Goal: Task Accomplishment & Management: Use online tool/utility

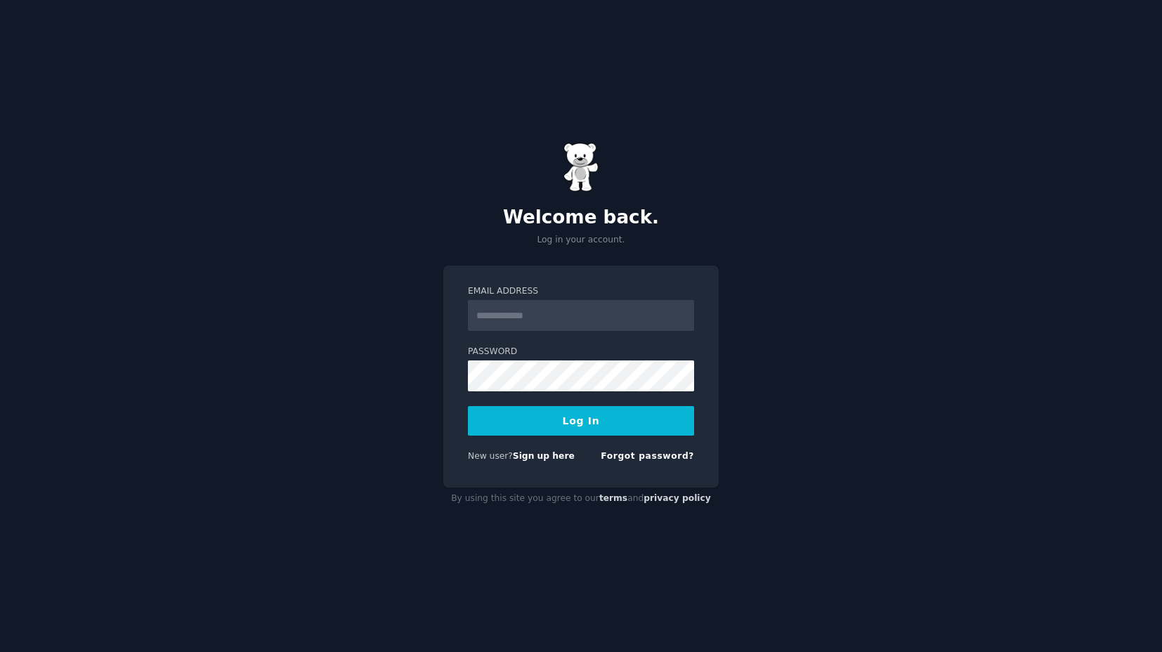
click at [549, 318] on input "Email Address" at bounding box center [581, 315] width 226 height 31
type input "**********"
click at [580, 426] on button "Log In" at bounding box center [581, 421] width 226 height 30
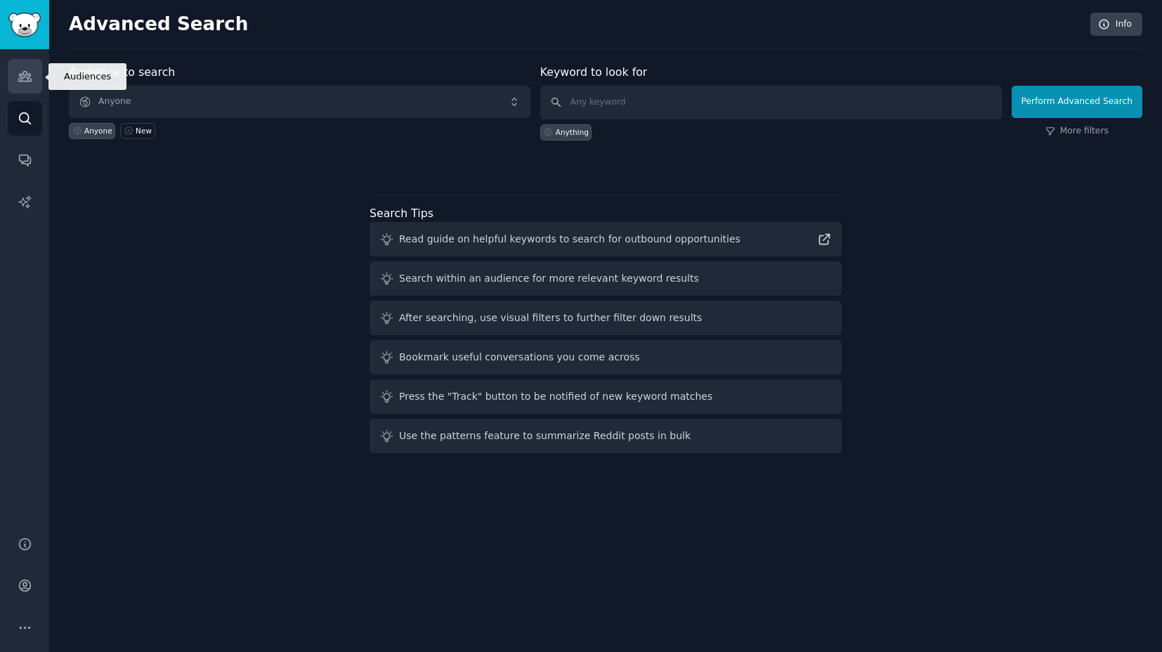
click at [24, 79] on icon "Sidebar" at bounding box center [25, 76] width 15 height 15
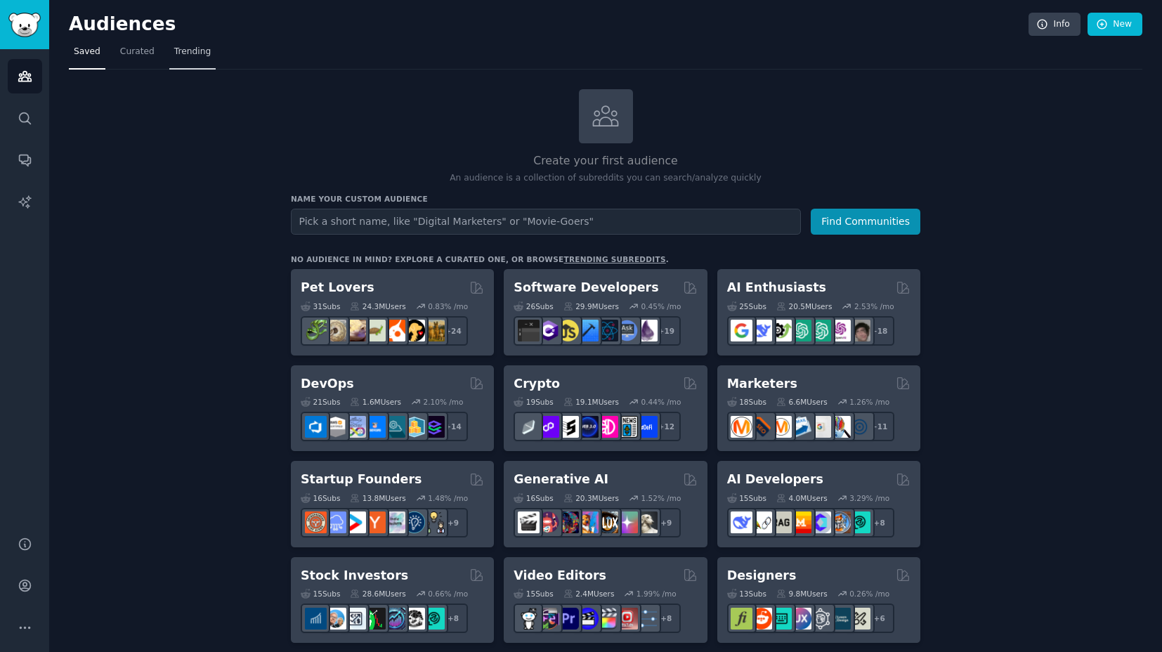
click at [195, 54] on span "Trending" at bounding box center [192, 52] width 37 height 13
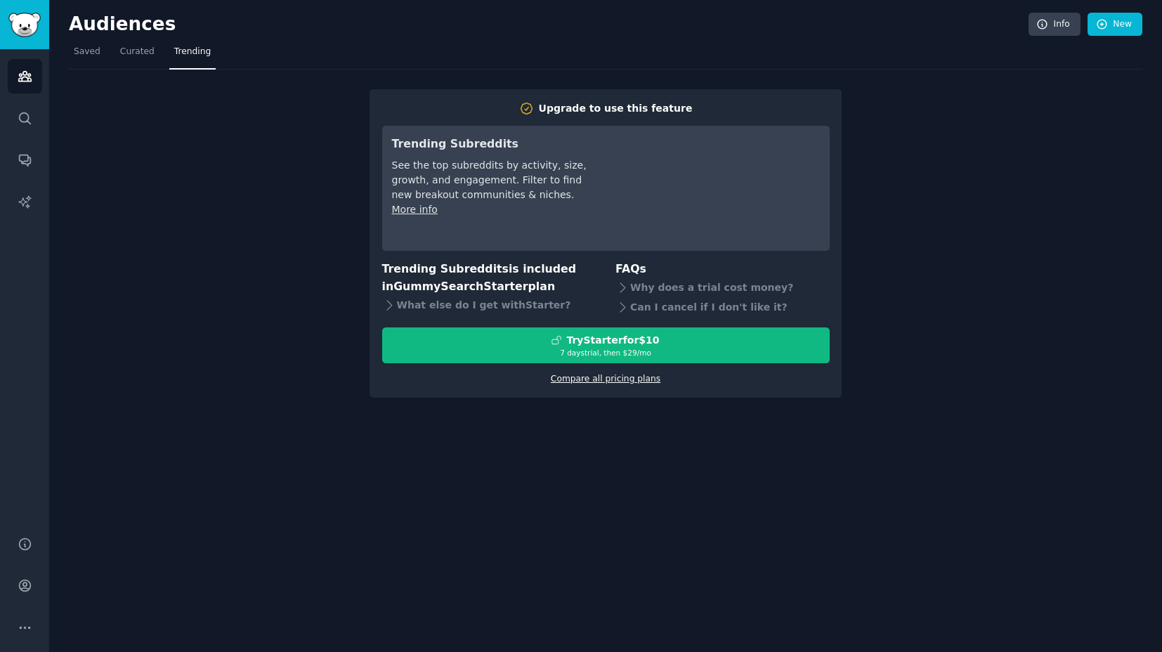
click at [613, 379] on link "Compare all pricing plans" at bounding box center [606, 379] width 110 height 10
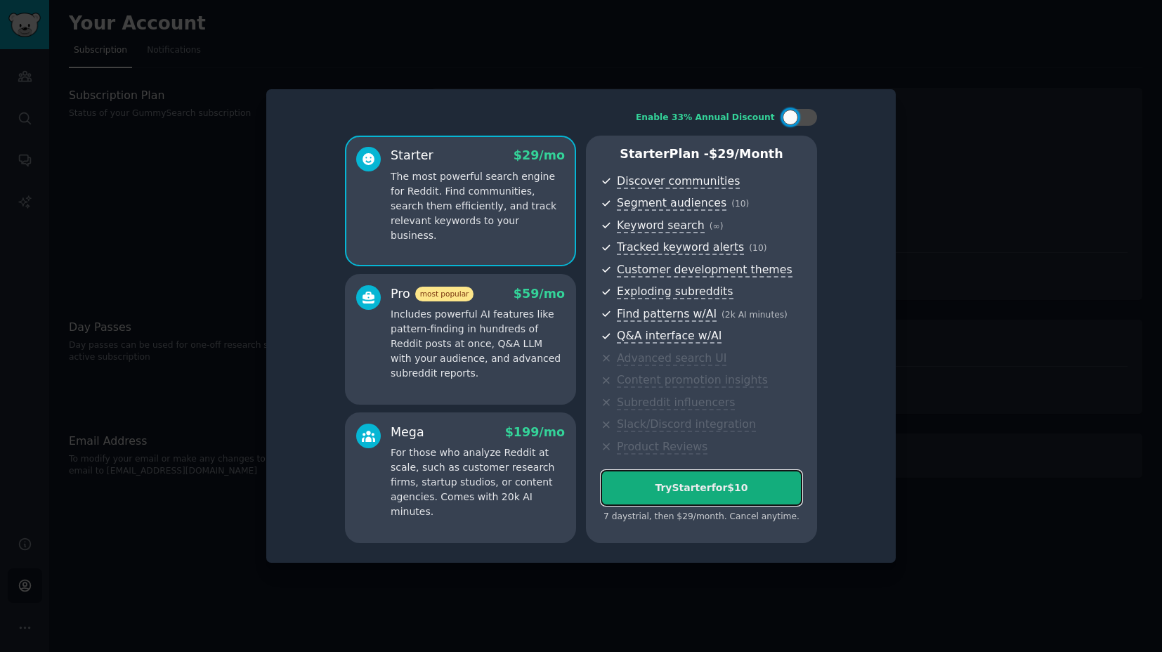
click at [708, 491] on div "Try Starter for $10" at bounding box center [701, 488] width 200 height 15
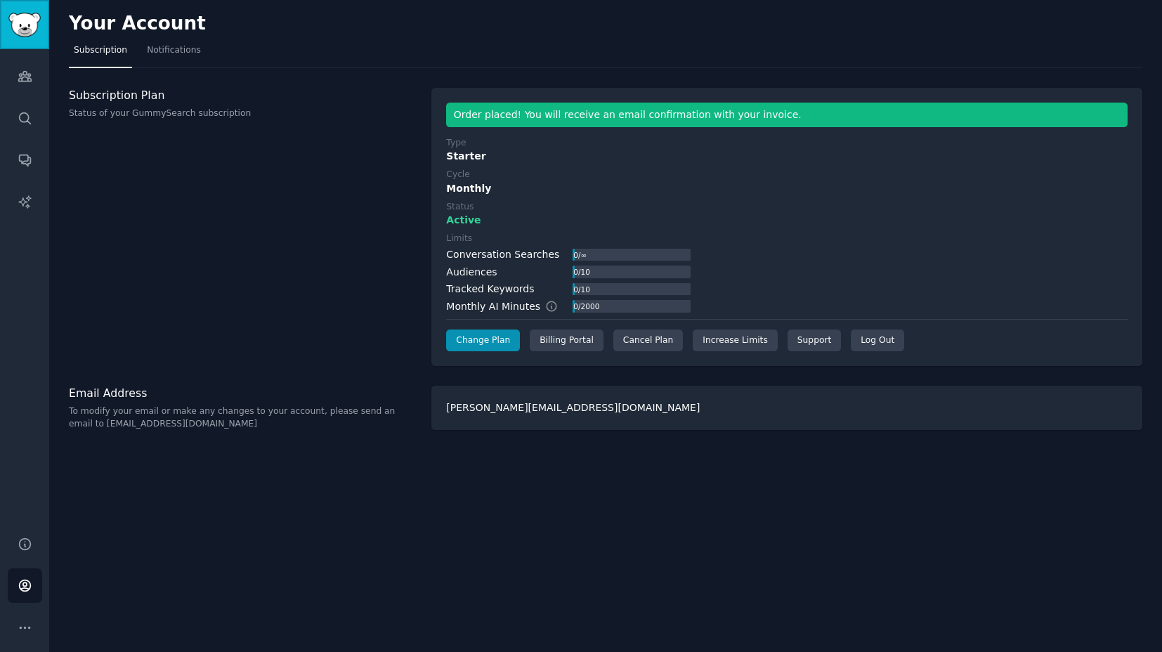
click at [21, 29] on img "Sidebar" at bounding box center [24, 25] width 32 height 25
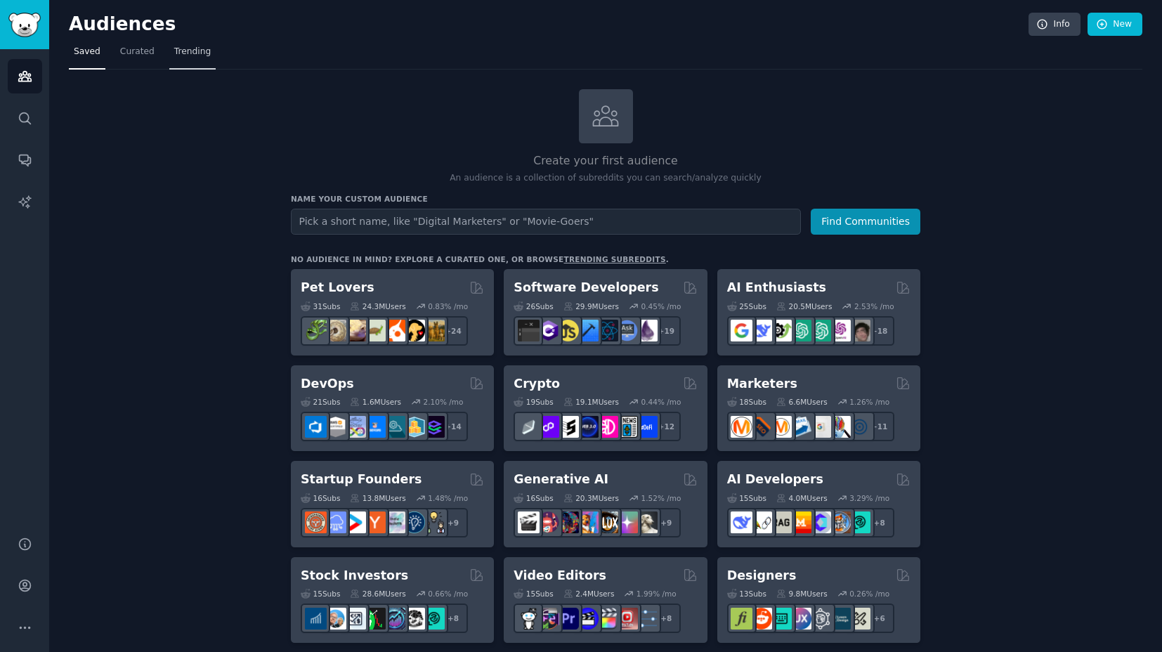
click at [192, 55] on span "Trending" at bounding box center [192, 52] width 37 height 13
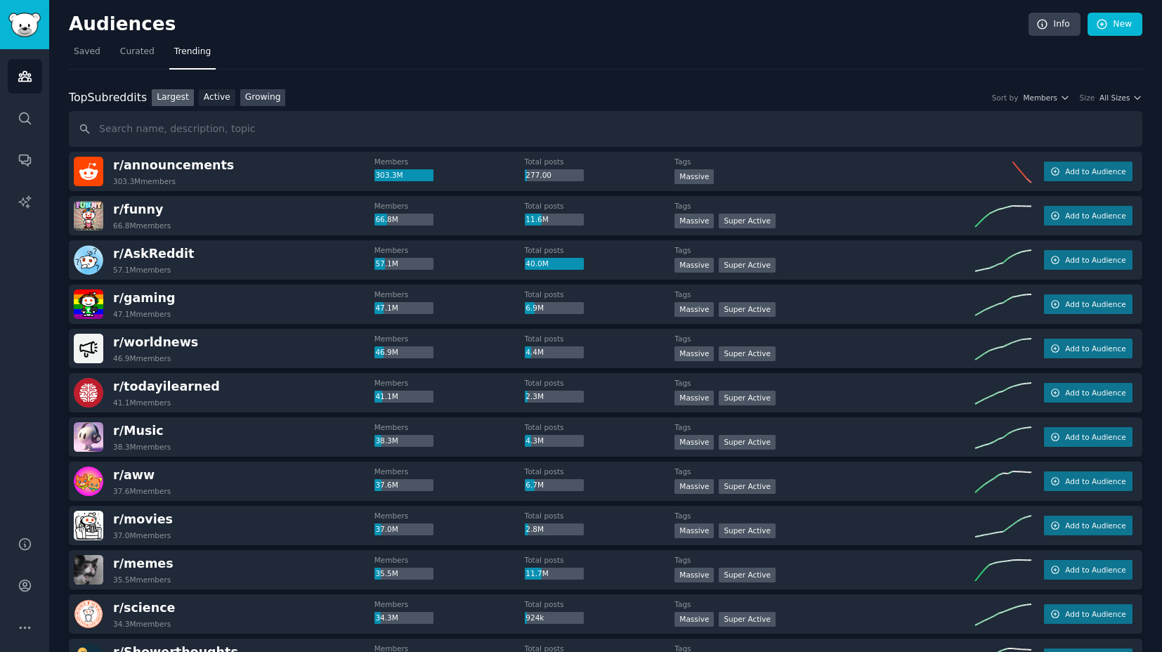
click at [258, 94] on link "Growing" at bounding box center [263, 98] width 46 height 18
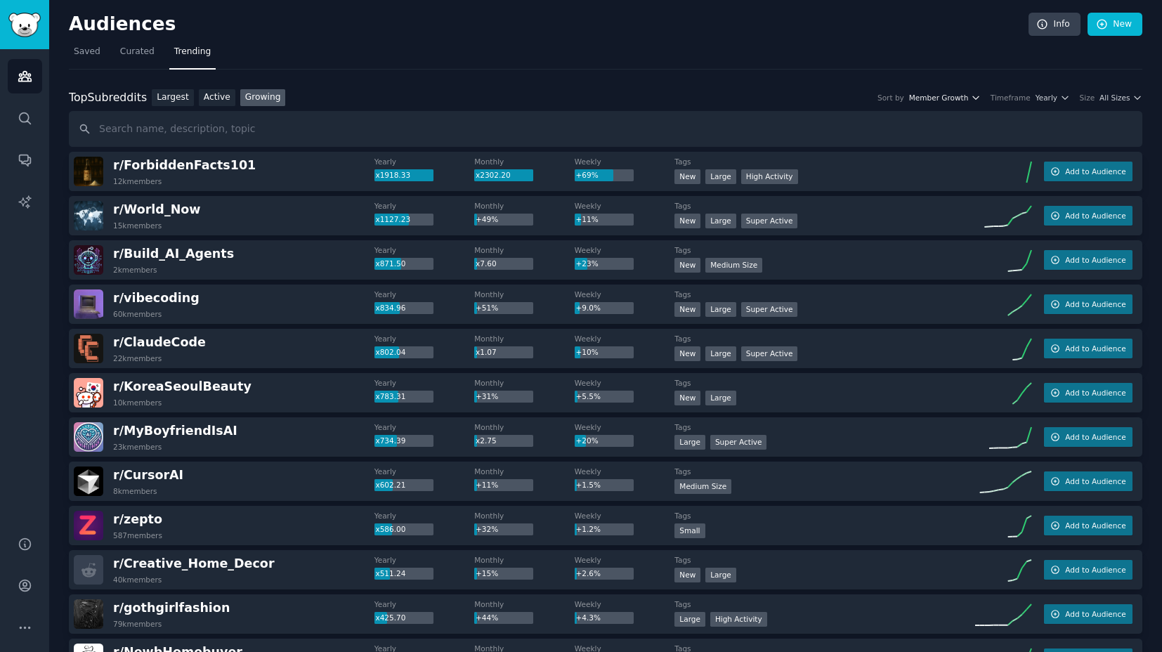
click at [972, 97] on icon "button" at bounding box center [976, 98] width 10 height 10
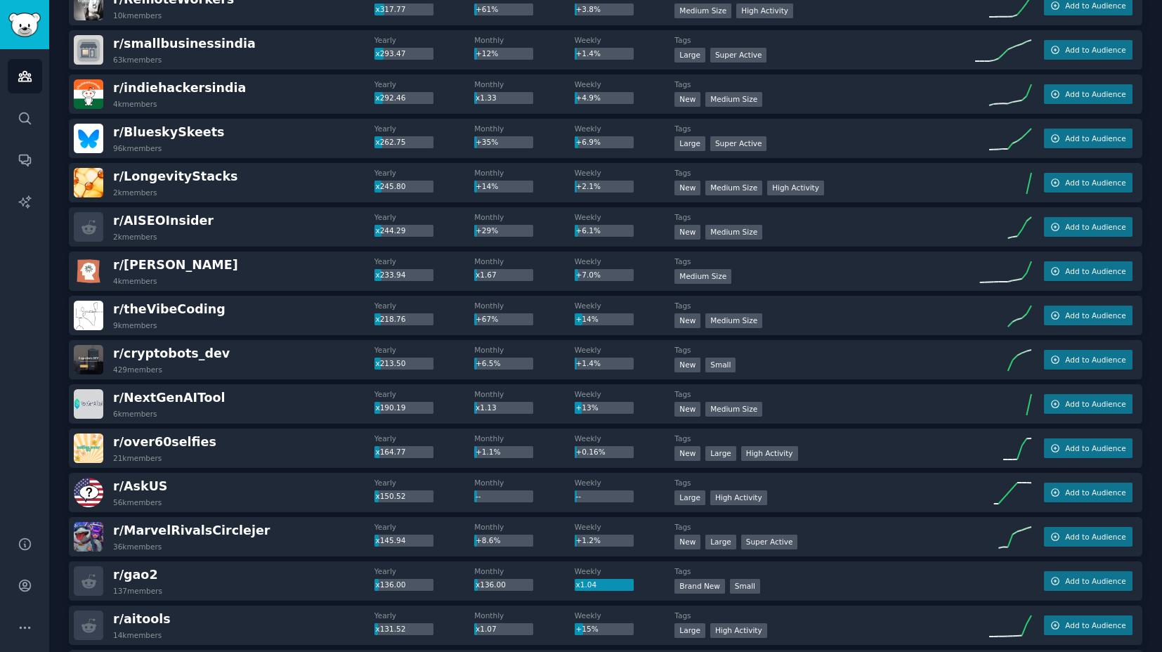
scroll to position [711, 0]
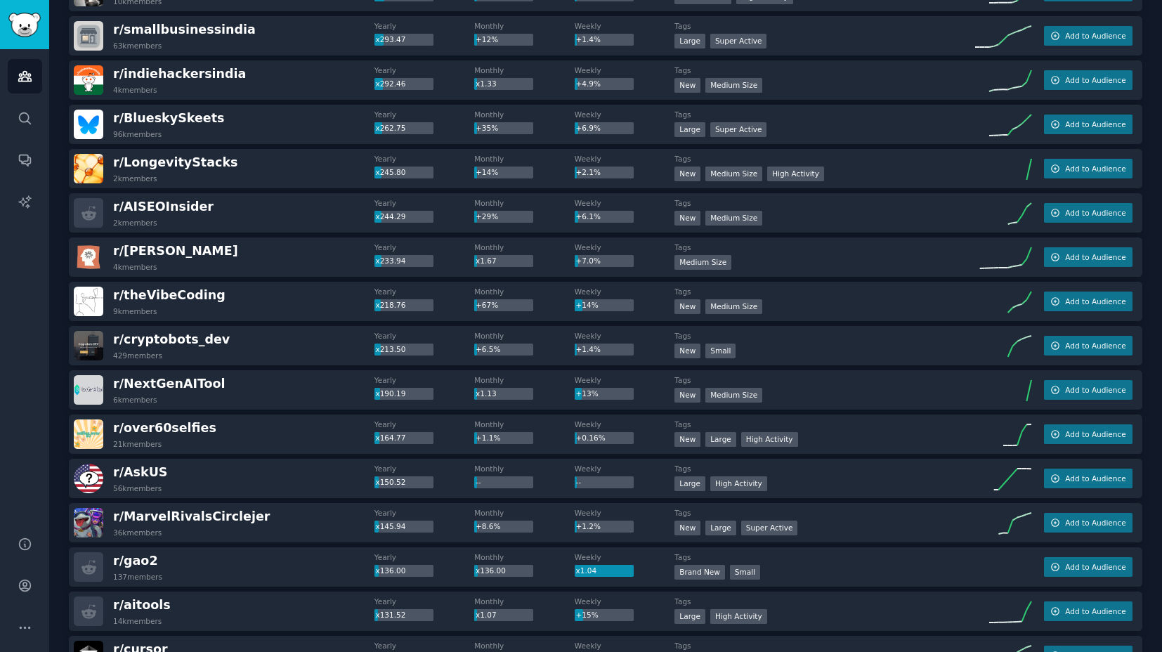
click at [868, 181] on div ">= 80th percentile for submissions / day New Medium Size High Activity" at bounding box center [824, 176] width 301 height 18
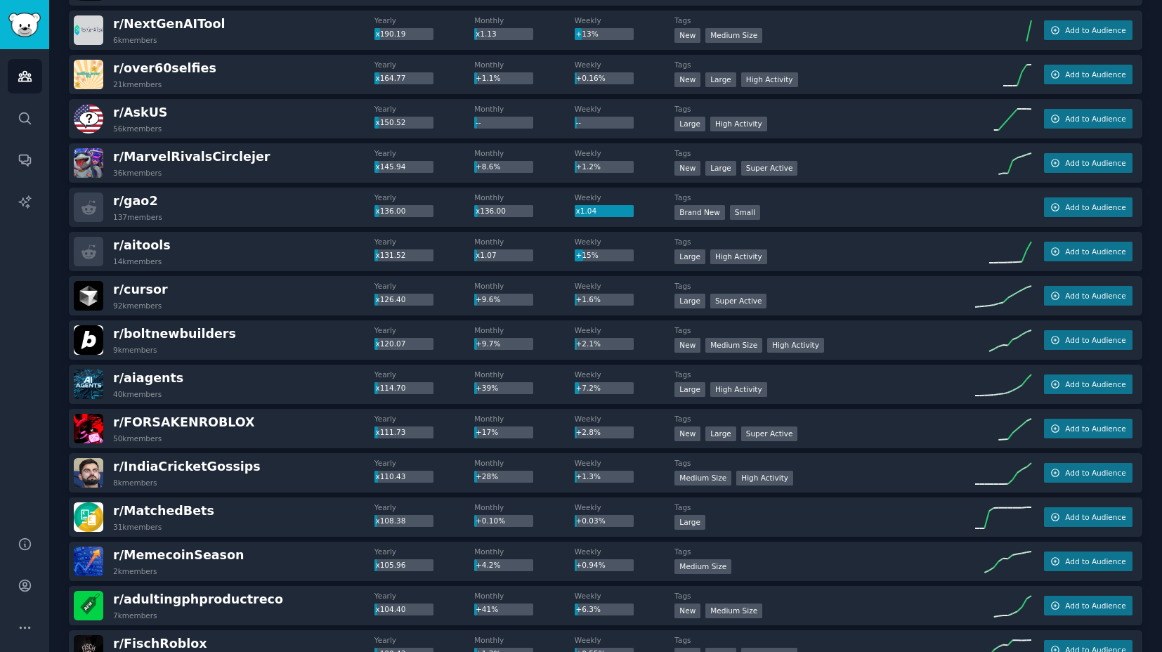
scroll to position [1109, 0]
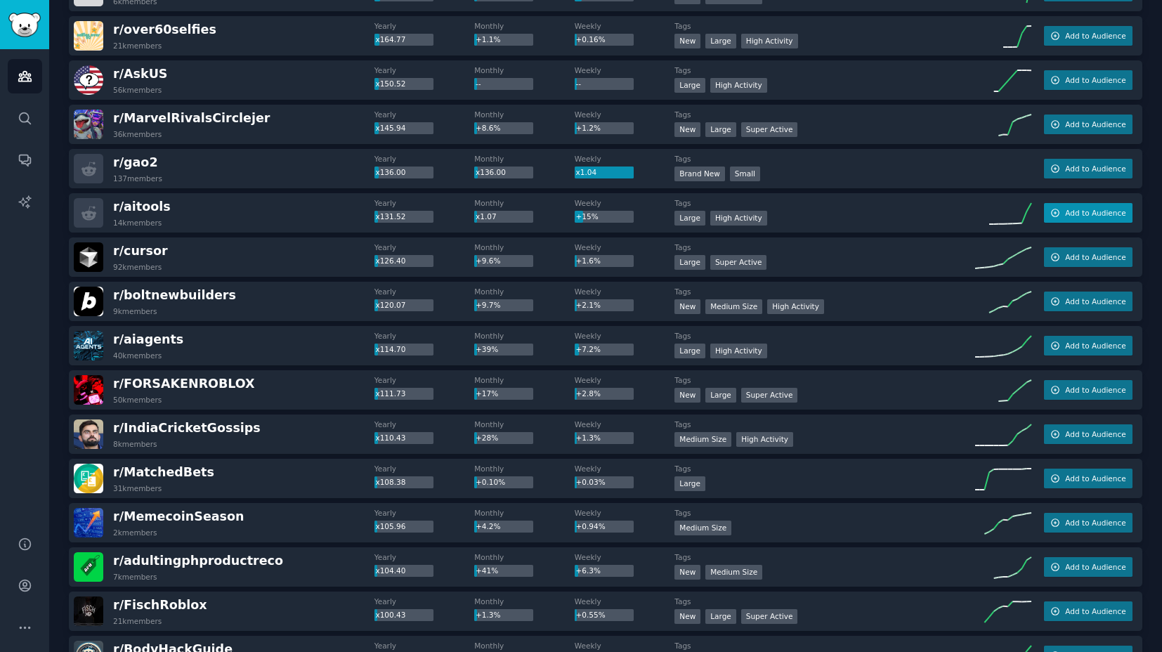
click at [1078, 214] on span "Add to Audience" at bounding box center [1095, 213] width 60 height 10
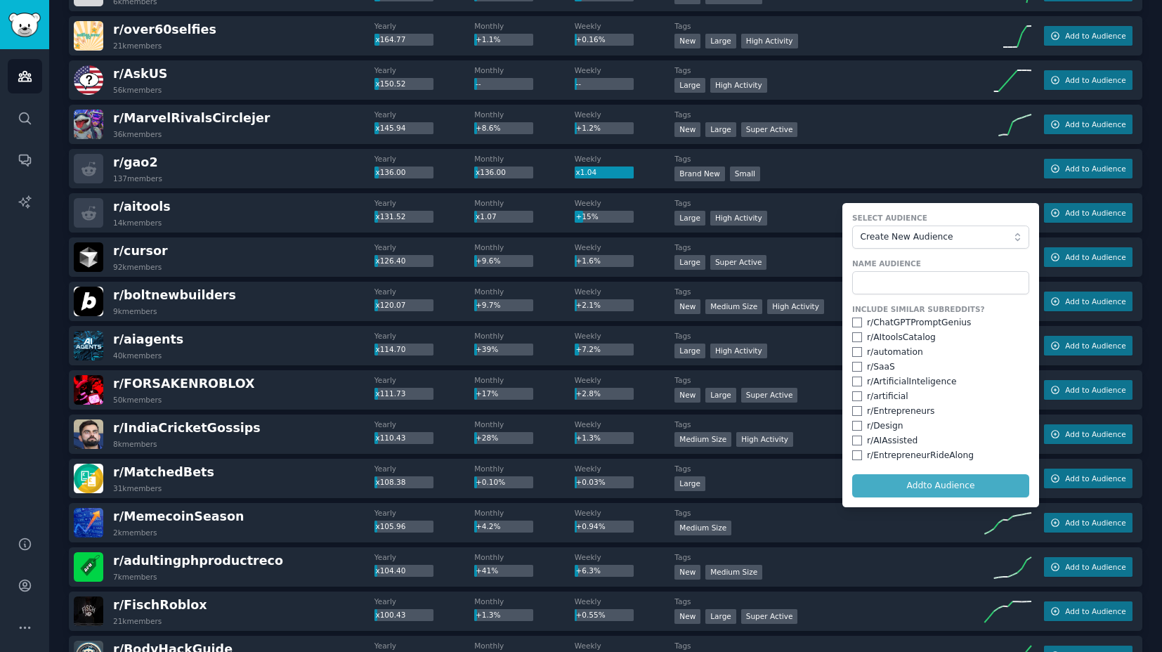
click at [981, 177] on div at bounding box center [1004, 171] width 59 height 25
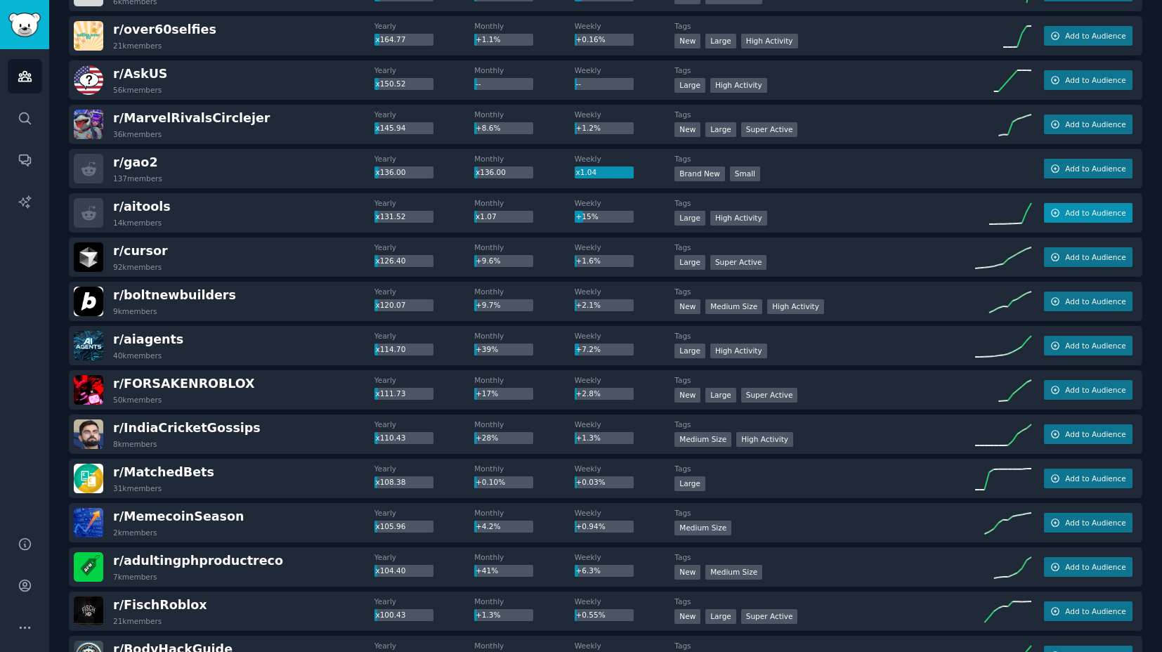
click at [1050, 214] on icon "button" at bounding box center [1055, 213] width 10 height 10
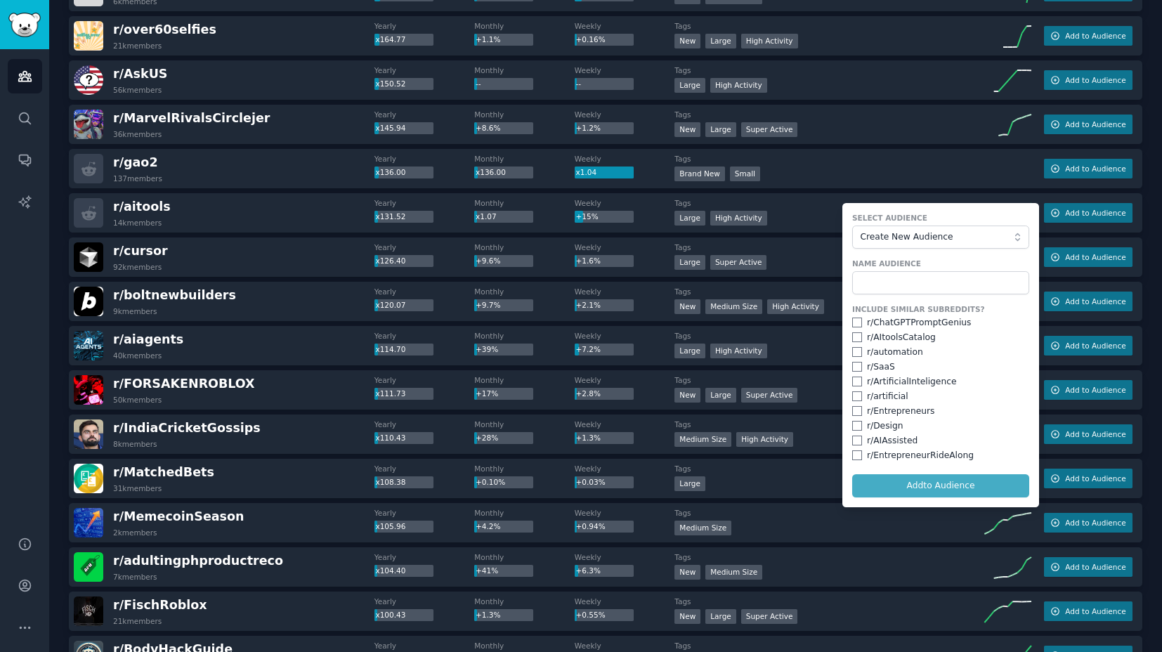
click at [934, 488] on form "Select Audience Create New Audience Name Audience Include Similar Subreddits? r…" at bounding box center [940, 355] width 197 height 304
click at [932, 489] on form "Select Audience Create New Audience Name Audience Include Similar Subreddits? r…" at bounding box center [940, 355] width 197 height 304
click at [973, 243] on button "Create New Audience" at bounding box center [940, 238] width 177 height 24
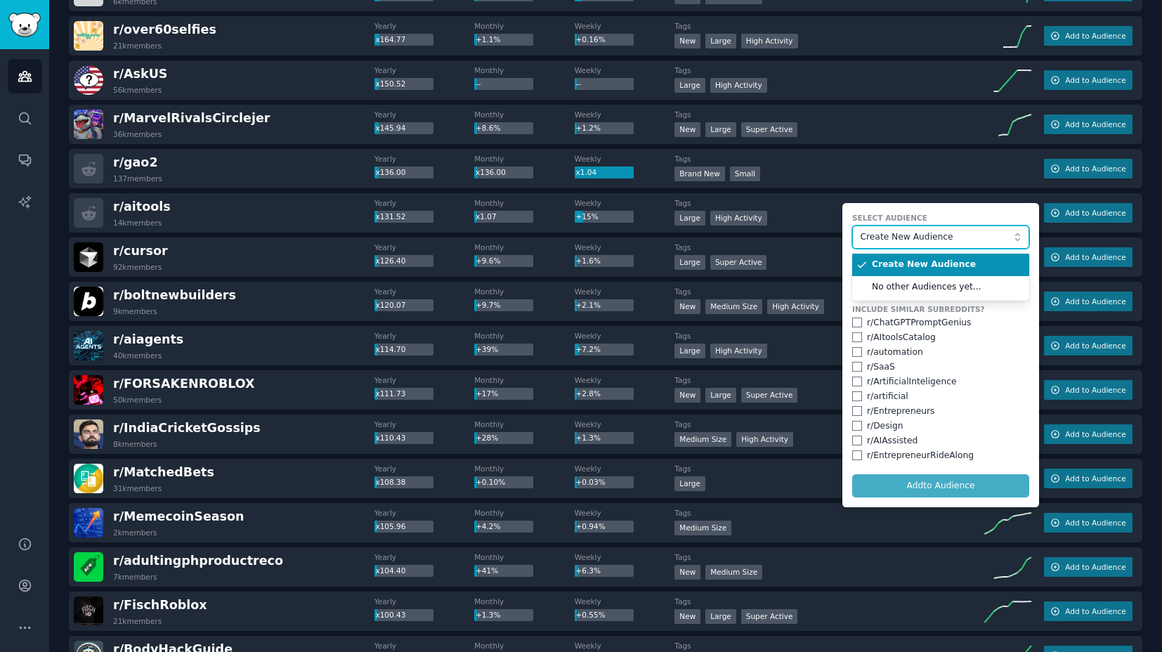
click at [973, 243] on button "Create New Audience" at bounding box center [940, 238] width 177 height 24
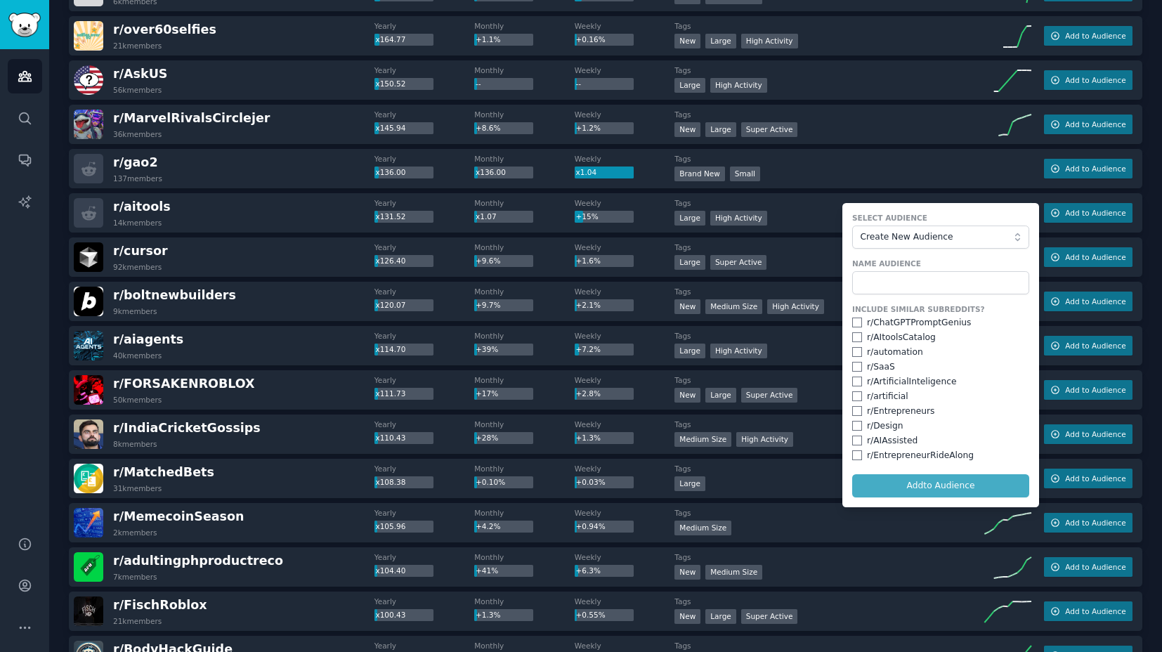
click at [1010, 193] on div "r/ aitools 14k members Yearly x131.52 Monthly x1.07 Weekly +15% Tags 10,000 - 1…" at bounding box center [606, 212] width 1074 height 39
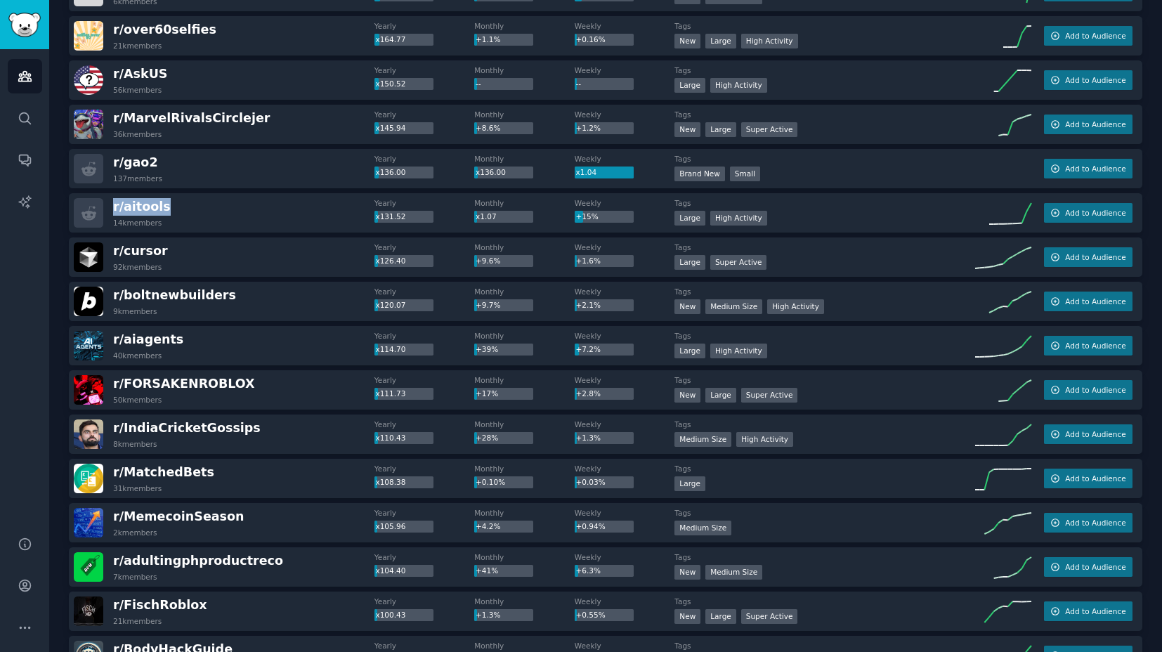
drag, startPoint x: 174, startPoint y: 209, endPoint x: 105, endPoint y: 210, distance: 68.9
click at [105, 210] on div "r/ aitools 14k members" at bounding box center [224, 213] width 301 height 30
copy span "r/ aitools"
drag, startPoint x: 176, startPoint y: 340, endPoint x: 107, endPoint y: 341, distance: 68.2
click at [107, 341] on div "r/ aiagents 40k members" at bounding box center [224, 346] width 301 height 30
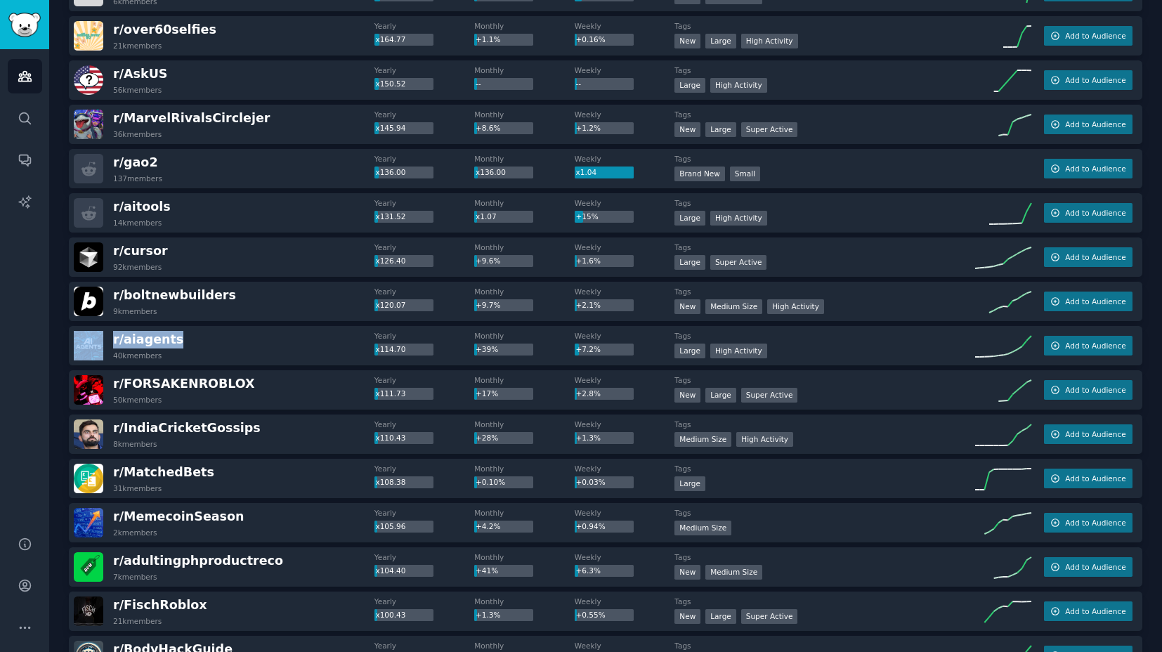
copy div "r/ aiagents"
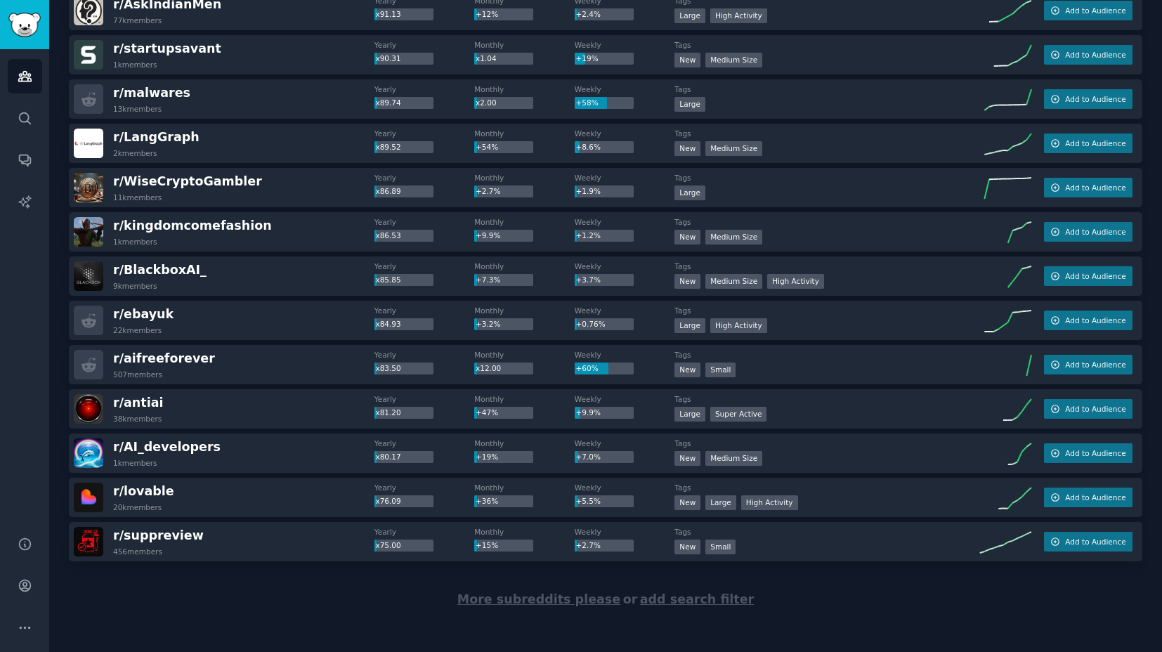
scroll to position [1803, 0]
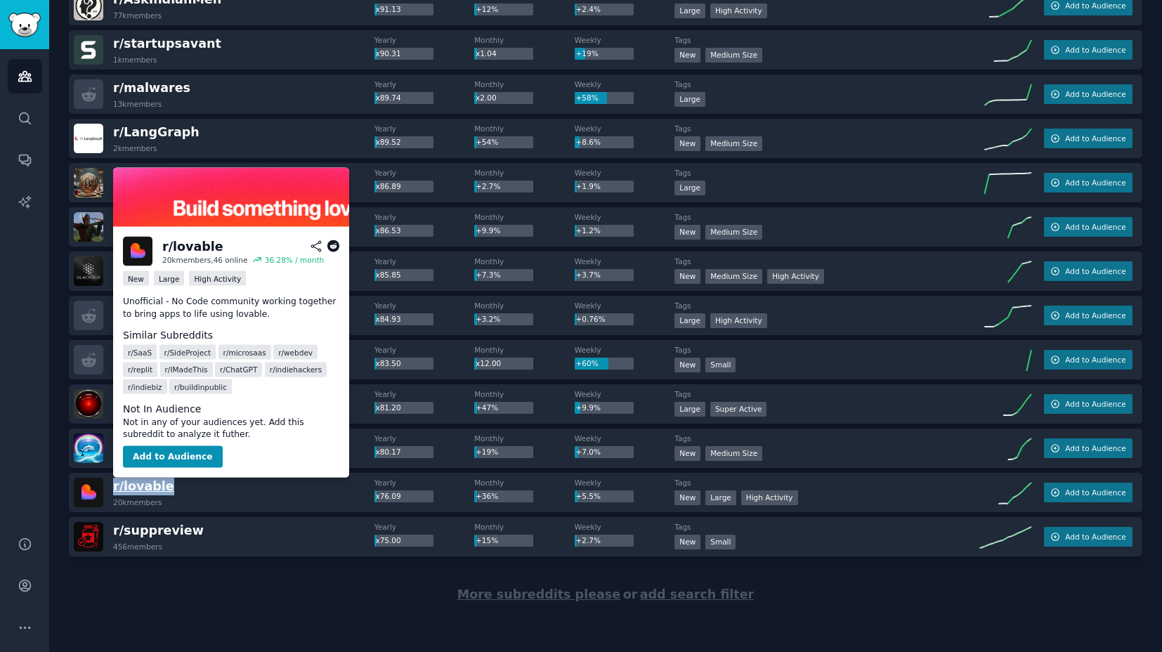
drag, startPoint x: 174, startPoint y: 488, endPoint x: 114, endPoint y: 491, distance: 60.5
click at [114, 491] on div "r/ lovable 20k members" at bounding box center [224, 493] width 301 height 30
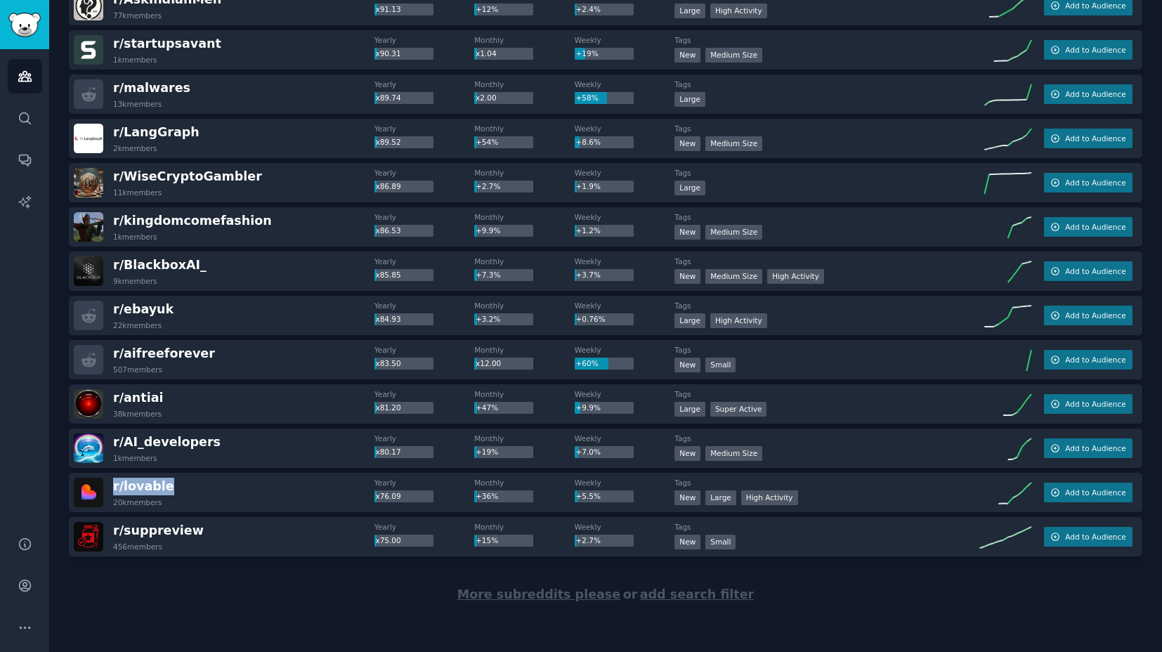
copy span "r/ lovable"
click at [866, 588] on div "More subreddits please or add search filter" at bounding box center [606, 594] width 1074 height 77
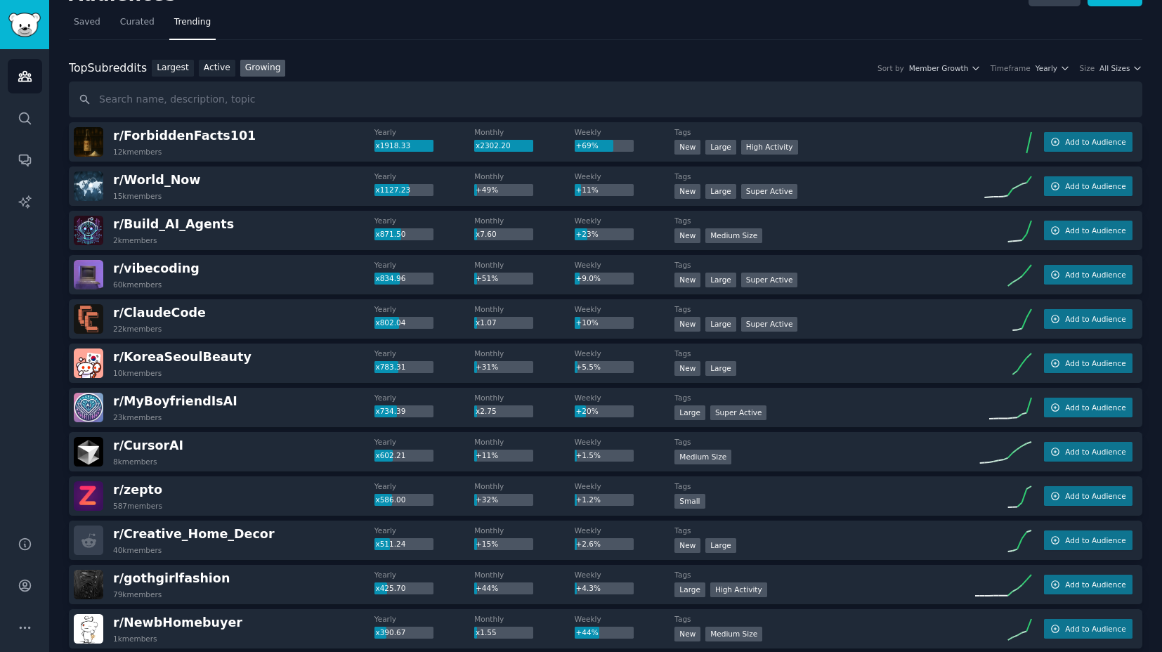
scroll to position [0, 0]
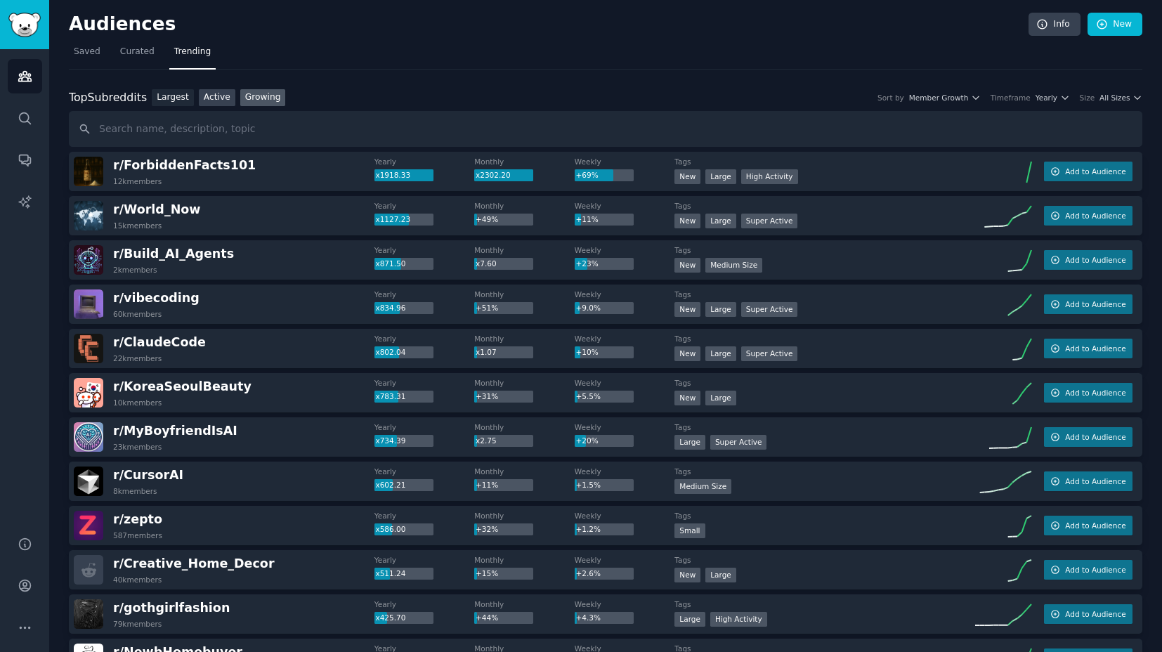
click at [214, 98] on link "Active" at bounding box center [217, 98] width 37 height 18
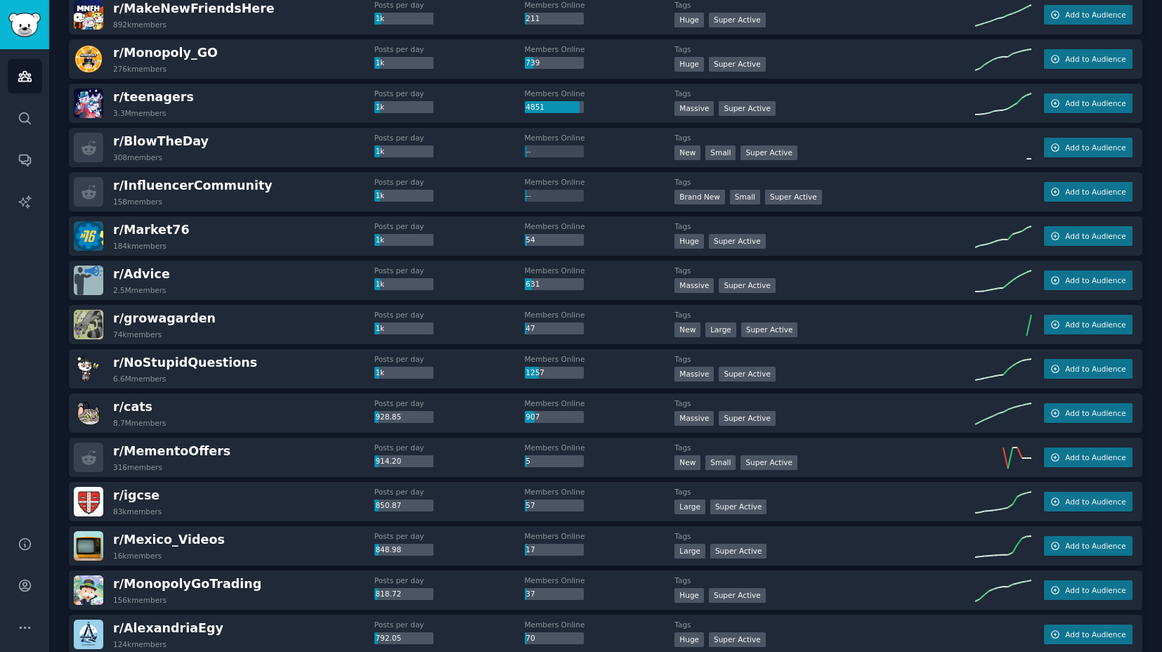
scroll to position [733, 0]
drag, startPoint x: 203, startPoint y: 320, endPoint x: 113, endPoint y: 318, distance: 90.0
click at [113, 318] on div "r/ growagarden 74k members" at bounding box center [224, 324] width 301 height 30
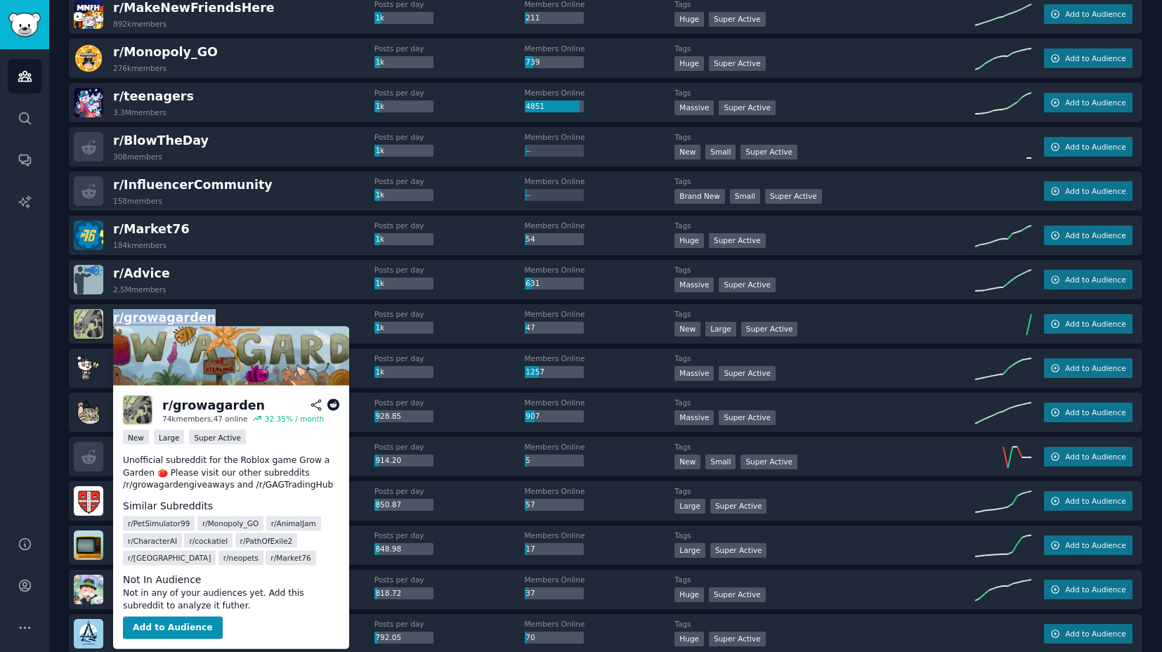
click at [113, 318] on span "r/ growagarden" at bounding box center [164, 318] width 103 height 14
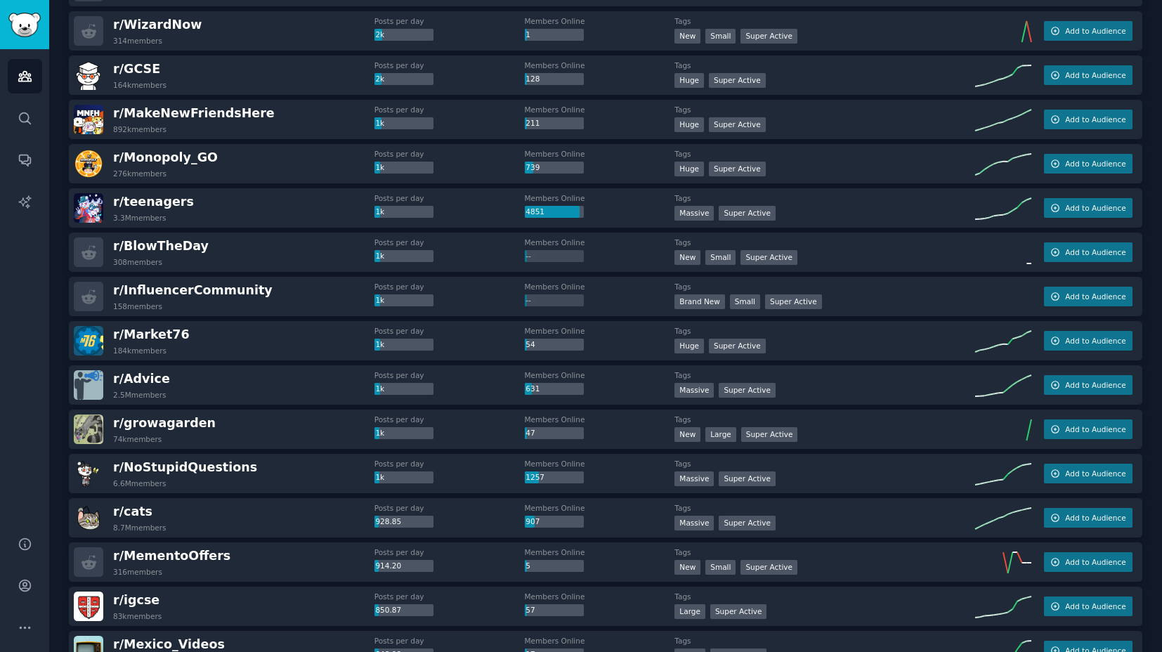
scroll to position [0, 0]
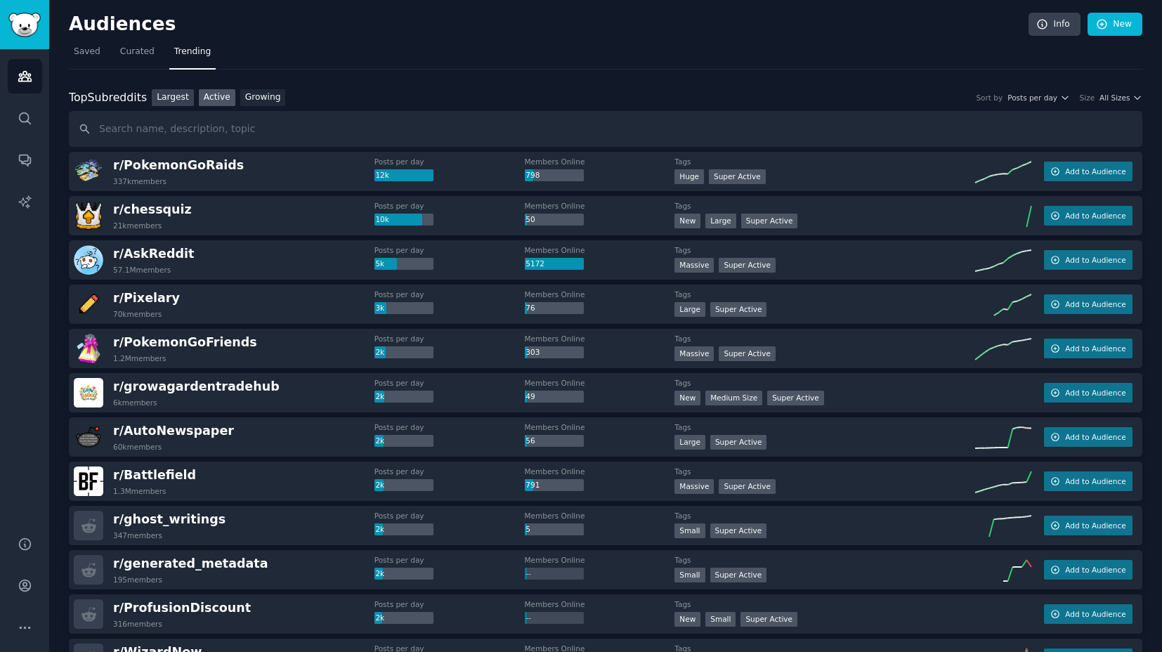
click at [177, 98] on link "Largest" at bounding box center [173, 98] width 42 height 18
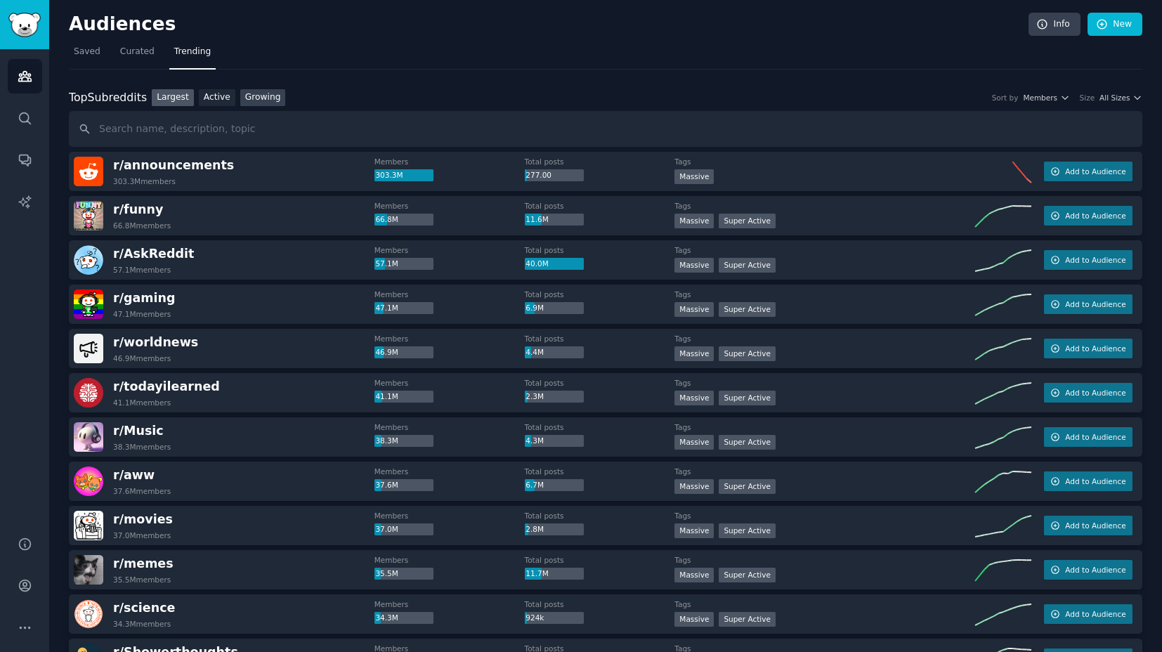
click at [257, 100] on link "Growing" at bounding box center [263, 98] width 46 height 18
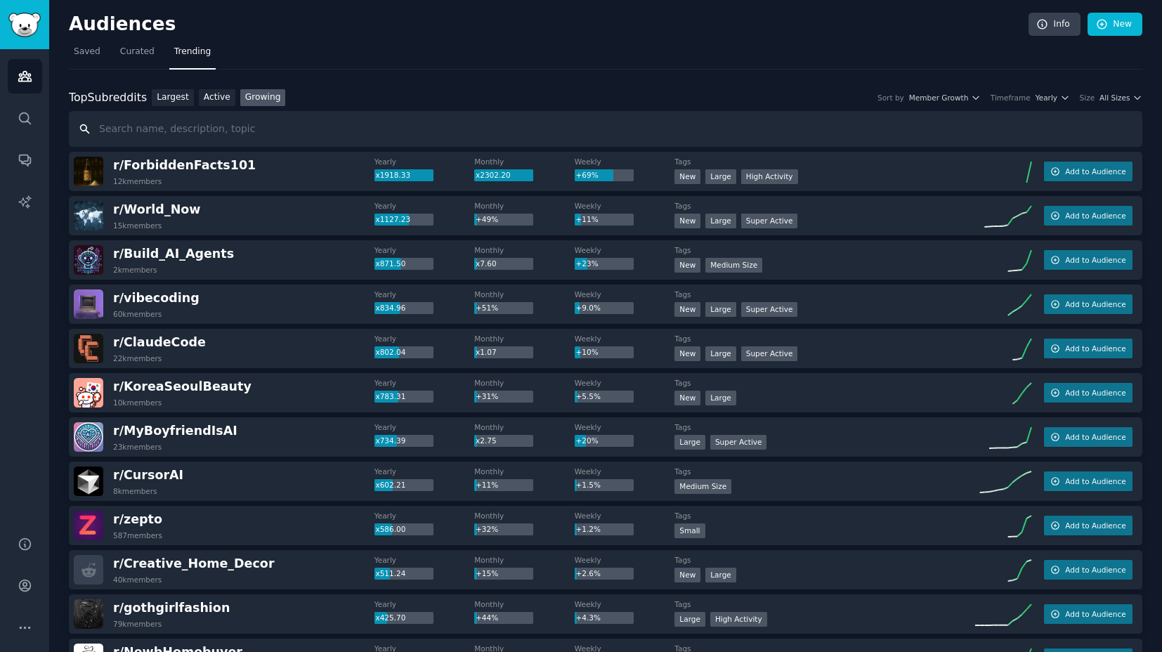
click at [329, 125] on input "text" at bounding box center [606, 129] width 1074 height 36
type input "wedding"
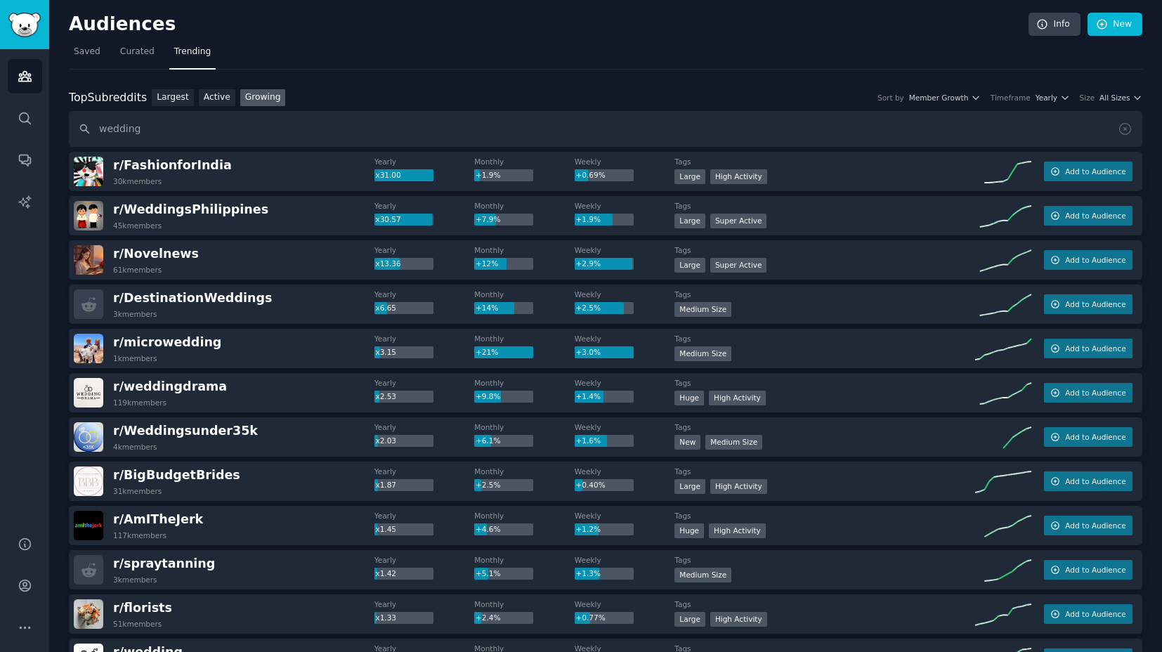
click at [595, 90] on div "Top Subreddits Top Subreddits Largest Active Growing Sort by Member Growth Time…" at bounding box center [606, 98] width 1074 height 18
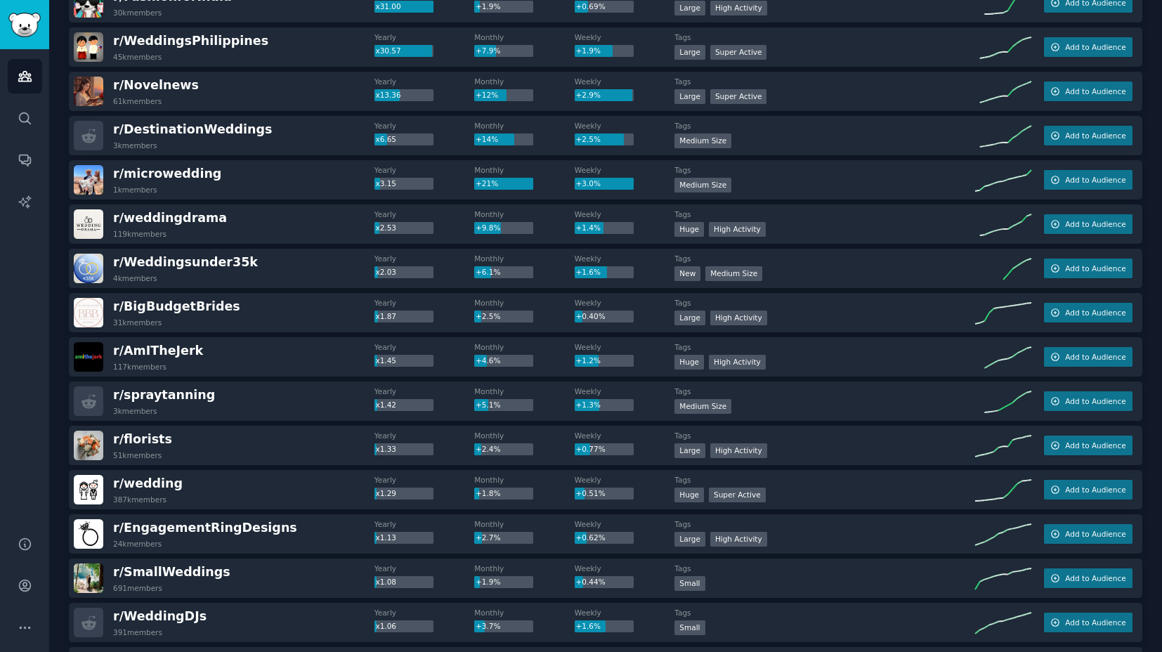
scroll to position [171, 0]
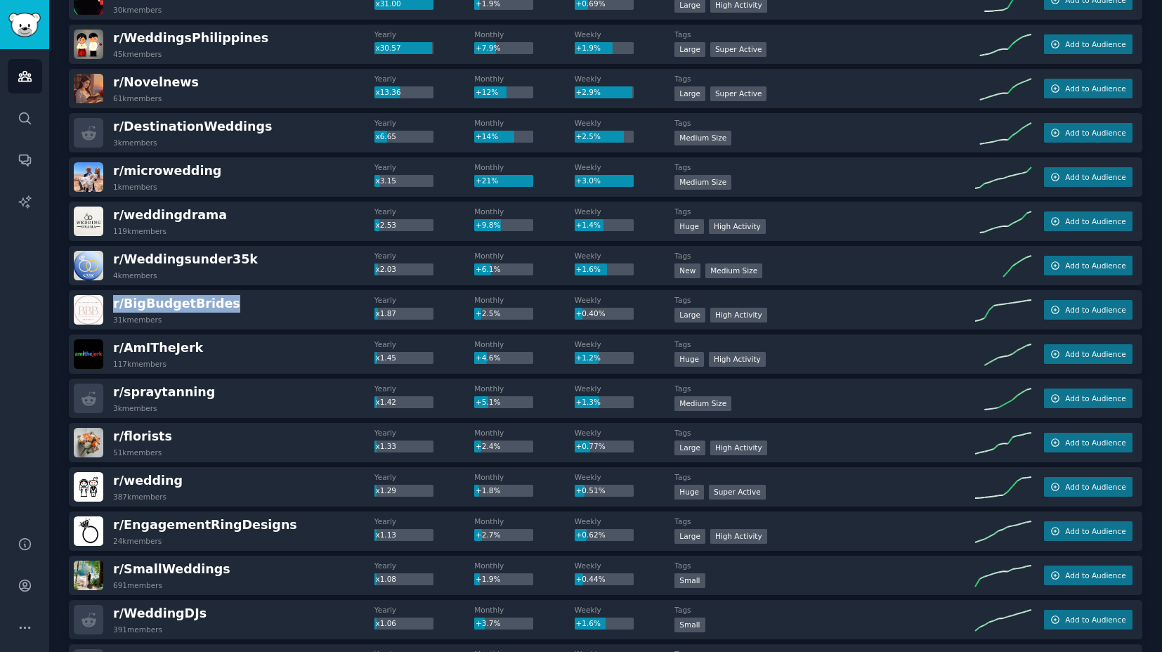
drag, startPoint x: 237, startPoint y: 306, endPoint x: 111, endPoint y: 310, distance: 125.8
click at [111, 310] on div "r/ BigBudgetBrides 31k members" at bounding box center [224, 310] width 301 height 30
copy span "r/ BigBudgetBrides"
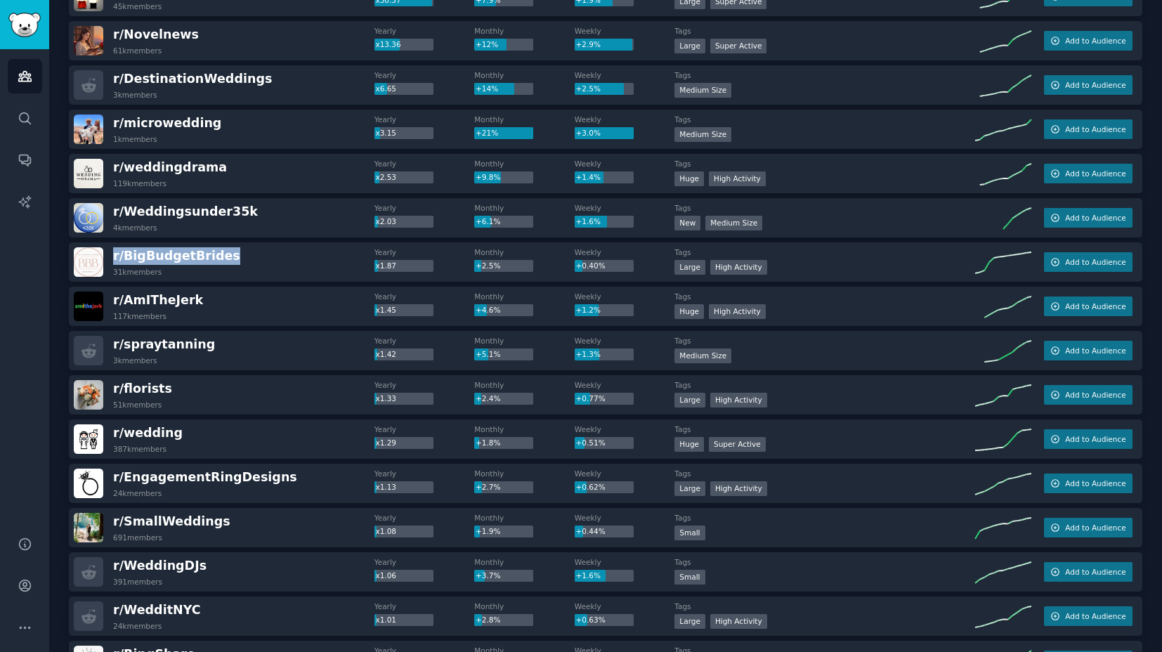
scroll to position [230, 0]
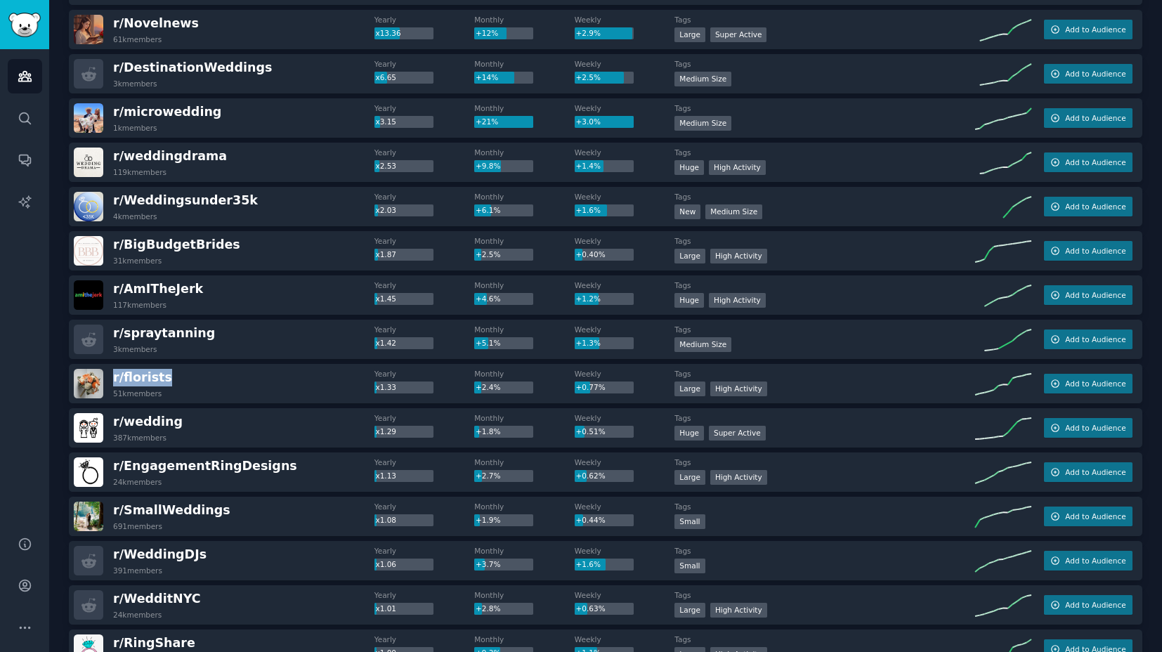
drag, startPoint x: 168, startPoint y: 375, endPoint x: 112, endPoint y: 377, distance: 55.5
click at [112, 377] on div "r/ florists 51k members" at bounding box center [224, 384] width 301 height 30
copy span "r/ florists"
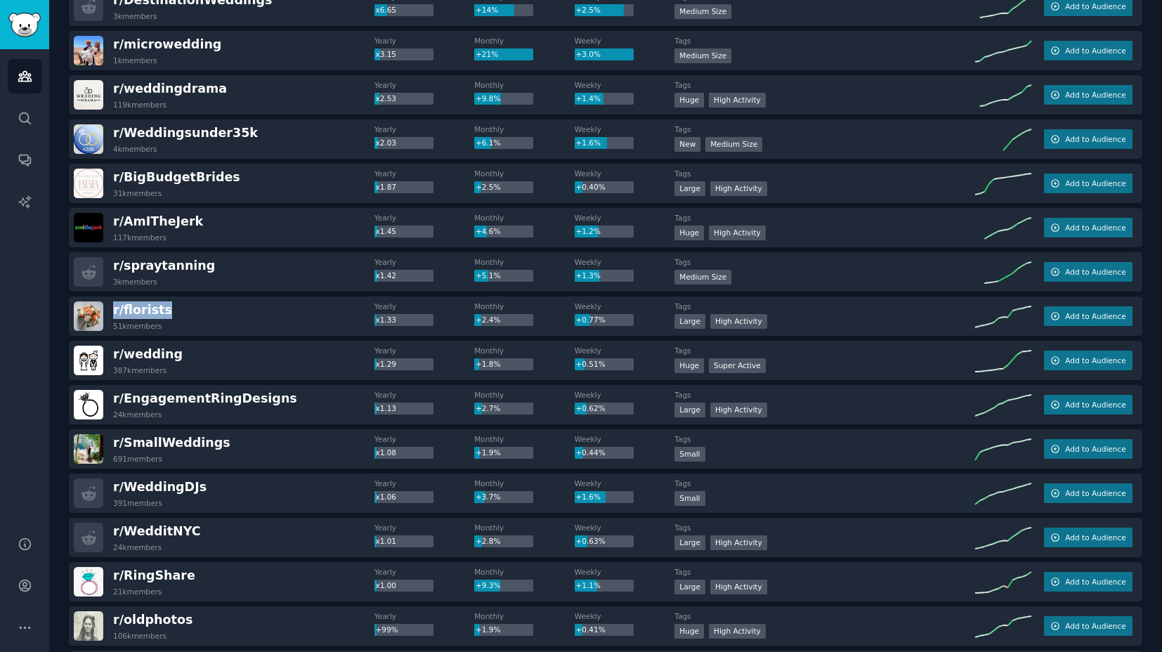
scroll to position [321, 0]
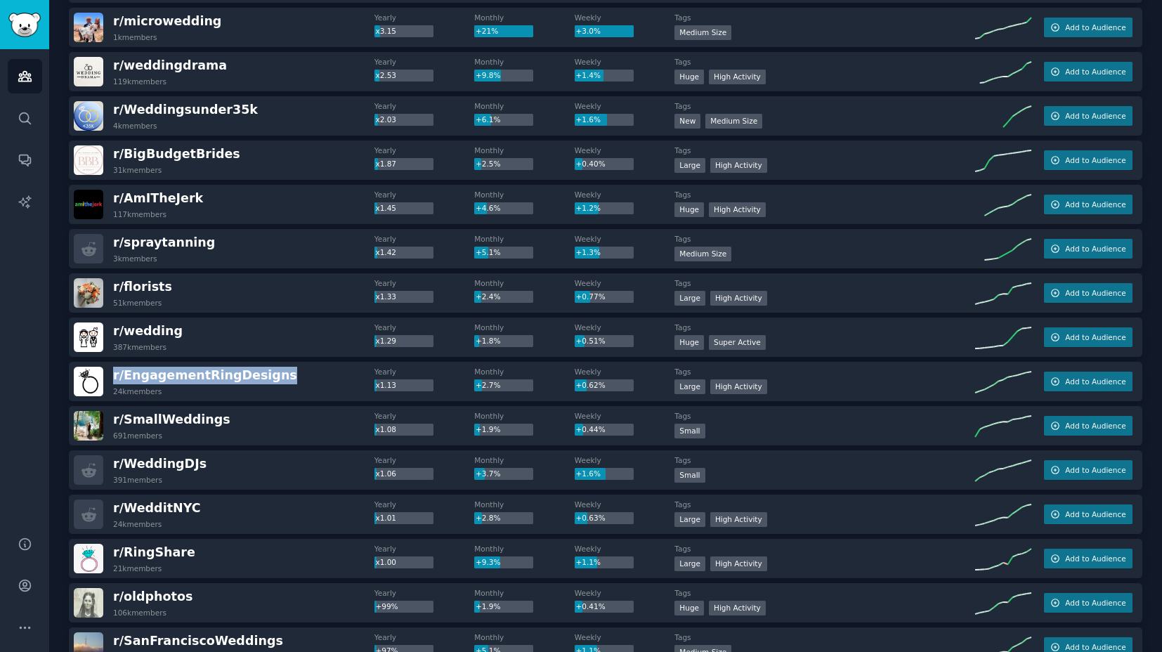
drag, startPoint x: 280, startPoint y: 381, endPoint x: 112, endPoint y: 379, distance: 167.9
click at [112, 379] on div "r/ EngagementRingDesigns 24k members" at bounding box center [224, 382] width 301 height 30
copy span "r/ EngagementRingDesigns"
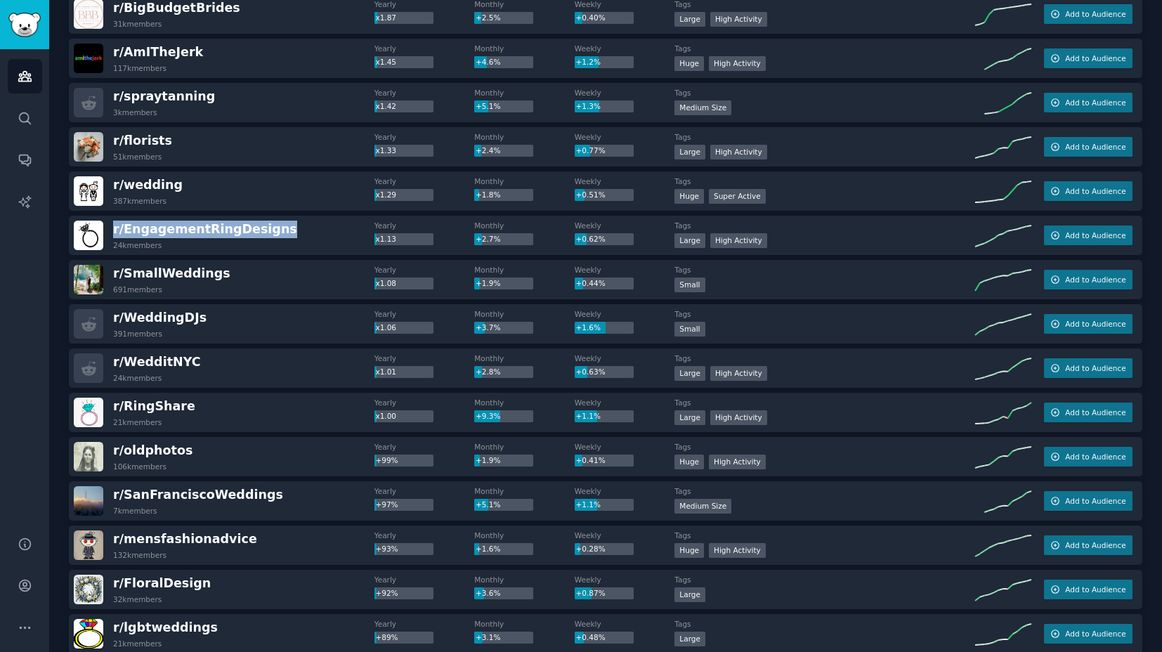
scroll to position [468, 0]
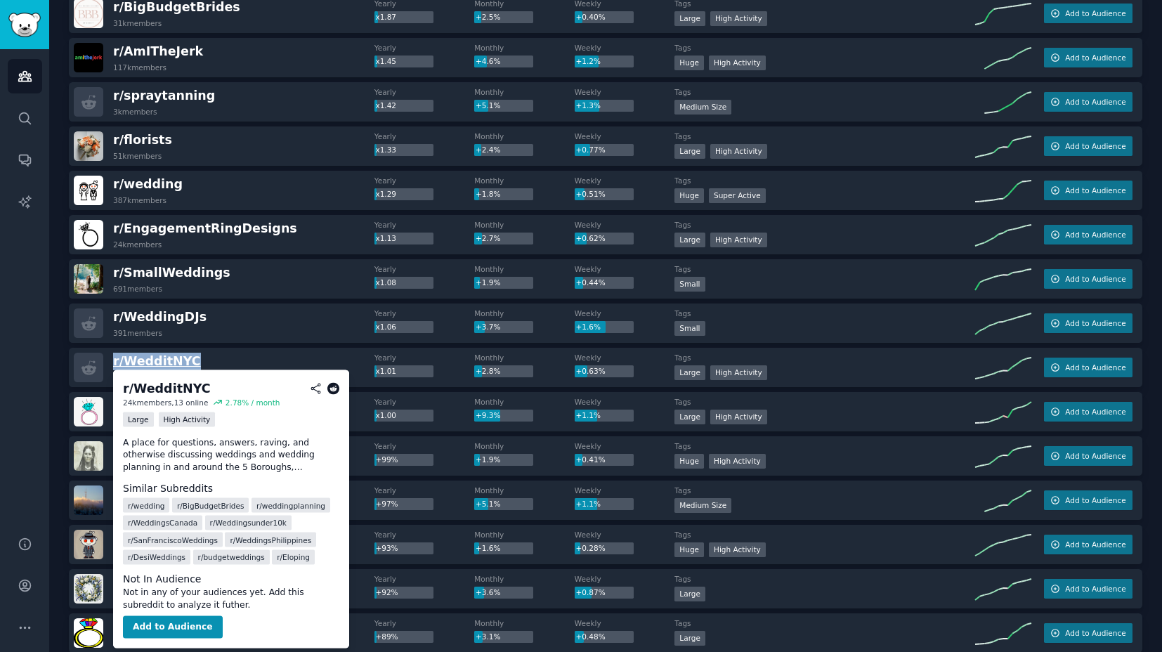
drag, startPoint x: 197, startPoint y: 361, endPoint x: 112, endPoint y: 366, distance: 84.5
click at [112, 366] on div "r/ WedditNYC 24k members" at bounding box center [224, 368] width 301 height 30
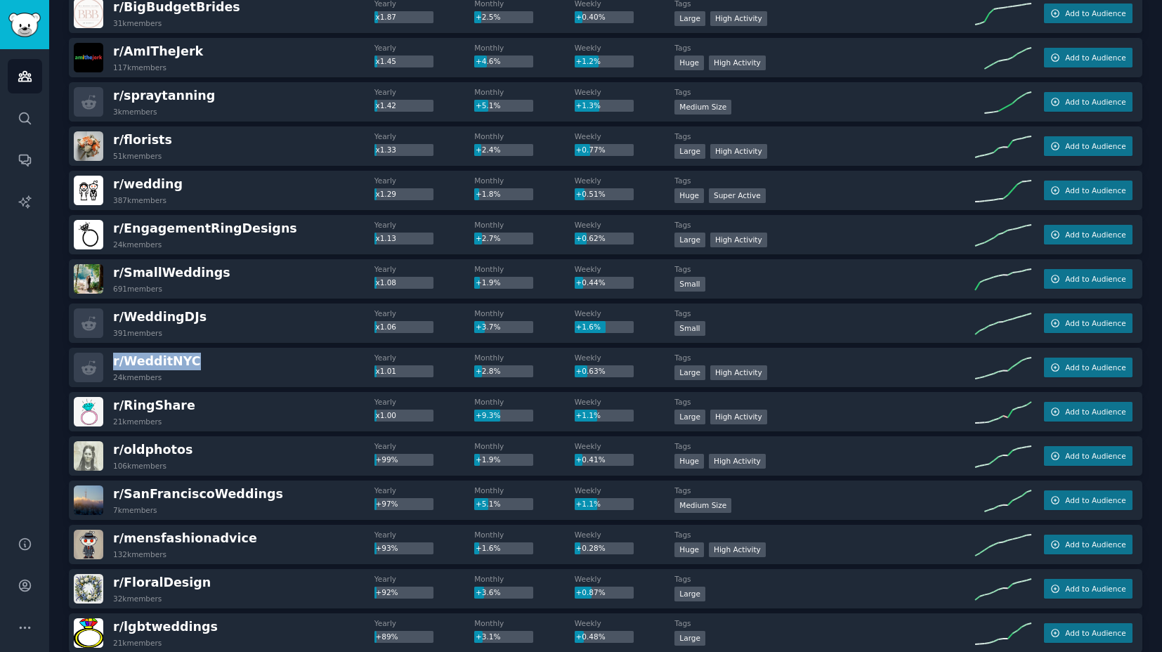
copy span "r/ WedditNYC"
click at [213, 363] on div "r/ WedditNYC 24k members" at bounding box center [224, 368] width 301 height 30
drag, startPoint x: 200, startPoint y: 363, endPoint x: 109, endPoint y: 367, distance: 90.7
click at [109, 367] on div "r/ WedditNYC 24k members" at bounding box center [224, 368] width 301 height 30
click at [228, 367] on div "r/ WedditNYC 24k members" at bounding box center [224, 368] width 301 height 30
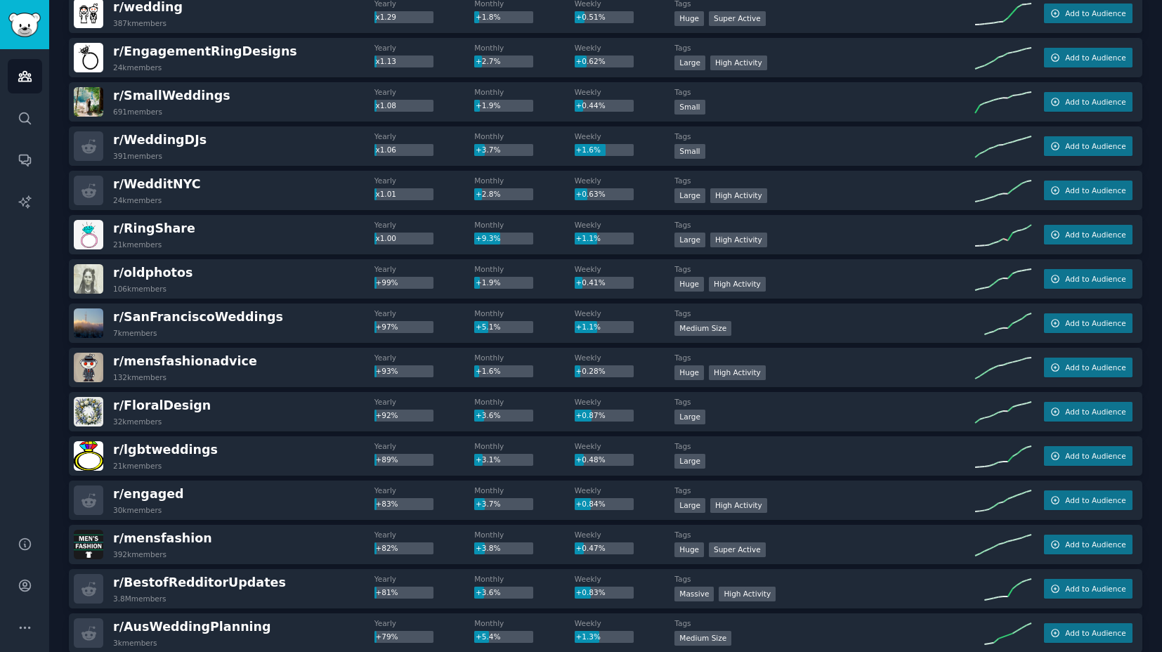
scroll to position [653, 0]
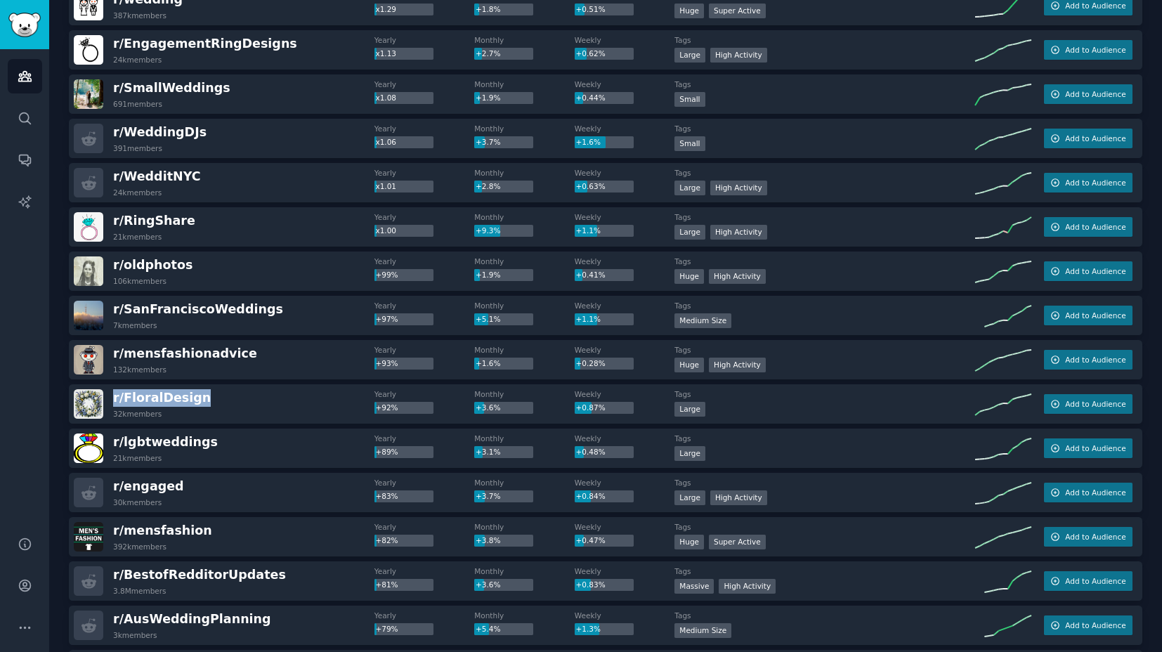
drag, startPoint x: 205, startPoint y: 403, endPoint x: 107, endPoint y: 402, distance: 97.7
click at [107, 402] on div "r/ FloralDesign 32k members" at bounding box center [224, 404] width 301 height 30
copy div "r/ FloralDesign"
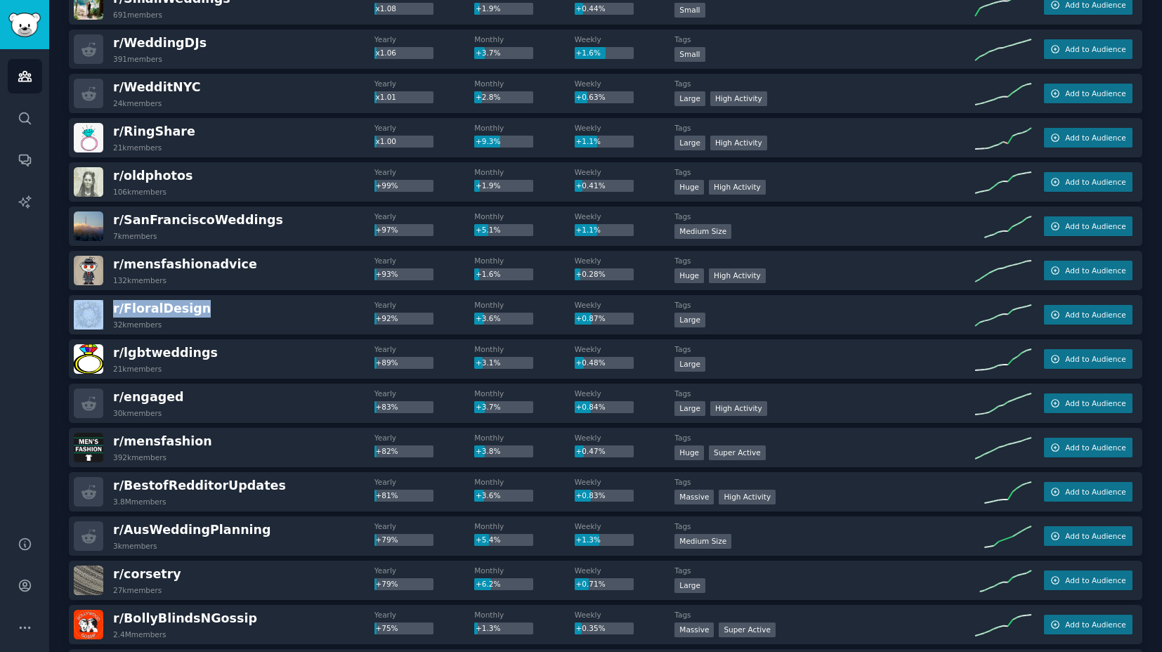
scroll to position [757, 0]
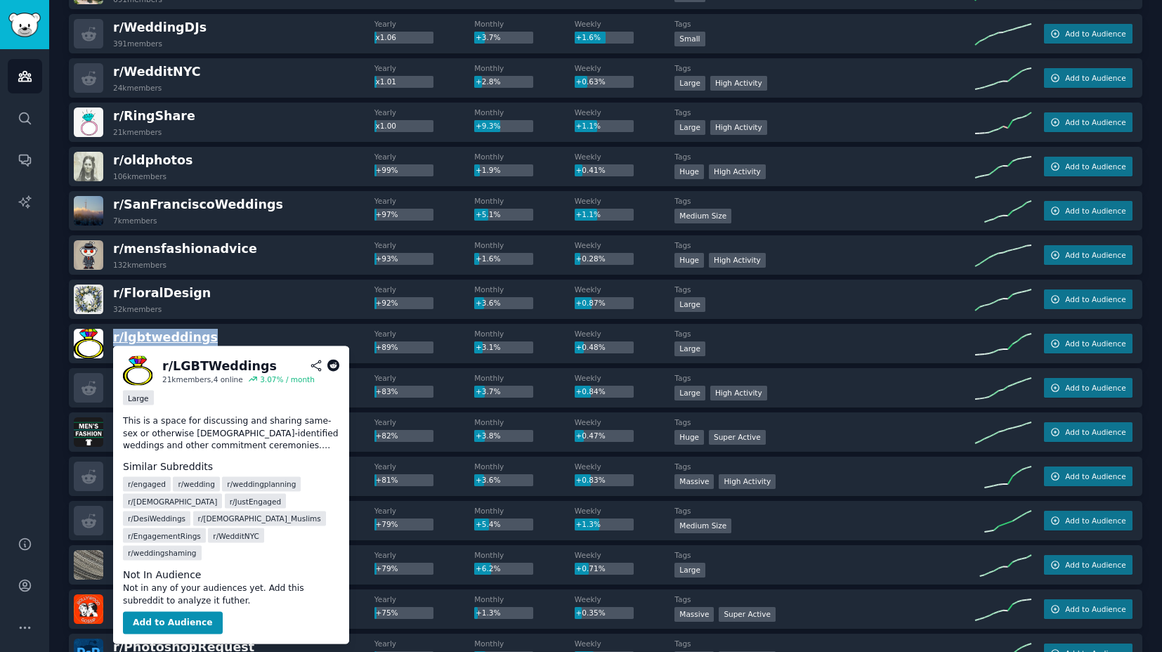
drag, startPoint x: 214, startPoint y: 339, endPoint x: 114, endPoint y: 339, distance: 99.8
click at [114, 339] on div "r/ lgbtweddings 21k members" at bounding box center [224, 344] width 301 height 30
copy span "r/ lgbtweddings"
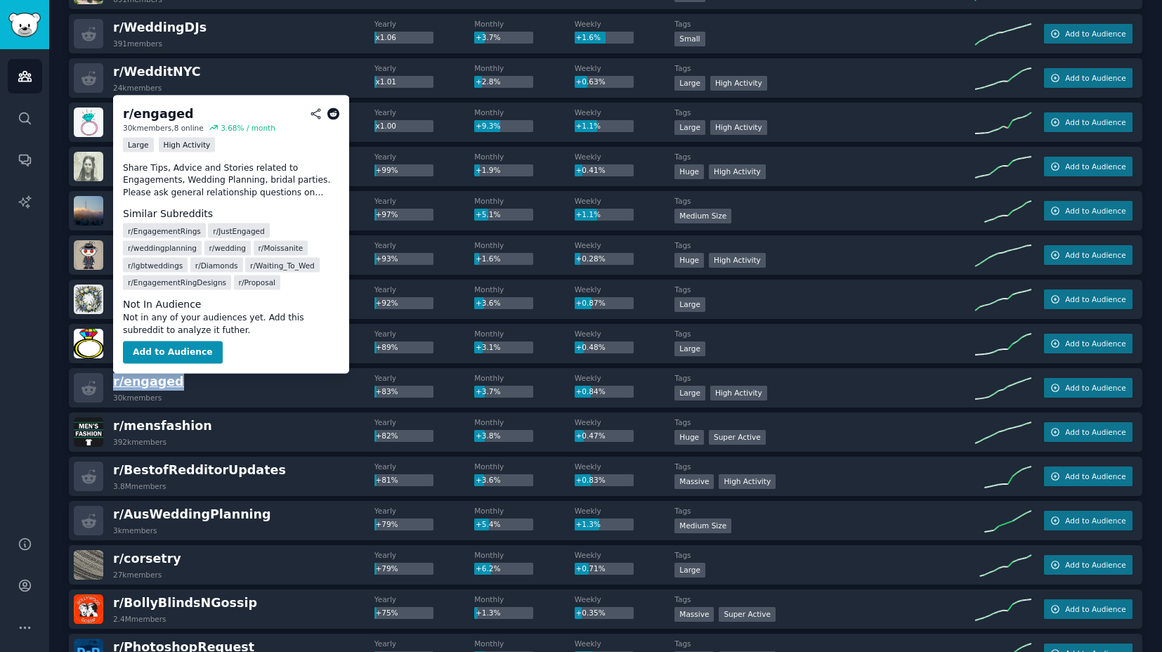
drag, startPoint x: 186, startPoint y: 379, endPoint x: 115, endPoint y: 384, distance: 71.8
click at [115, 384] on div "r/ engaged 30k members" at bounding box center [224, 388] width 301 height 30
copy span "r/ engaged"
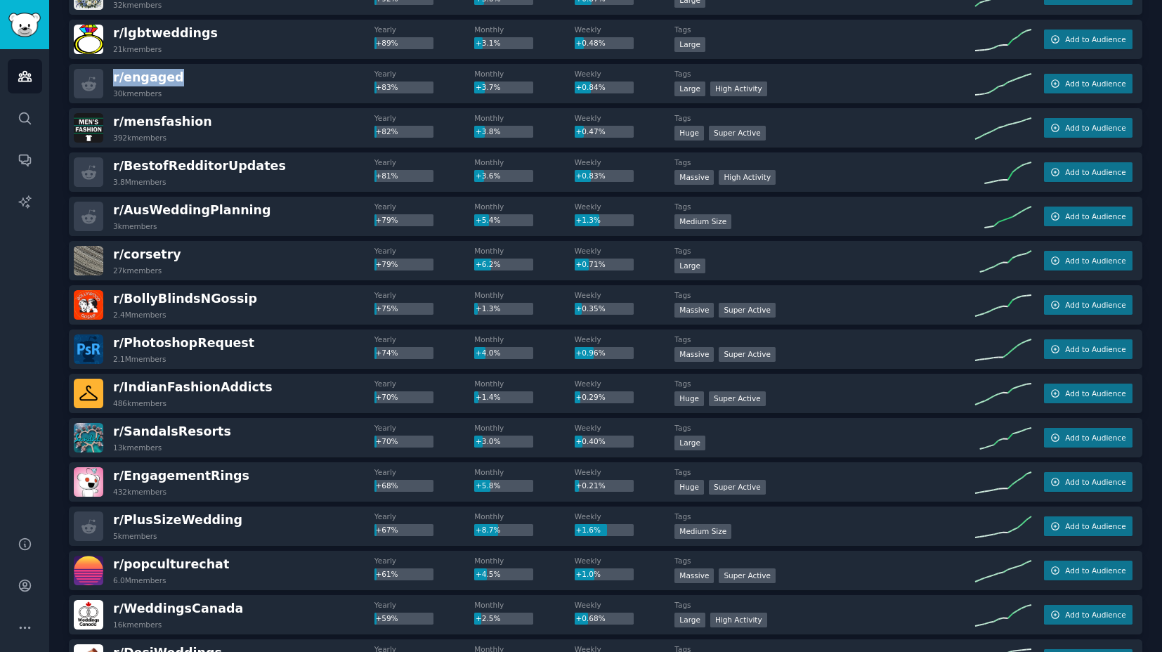
scroll to position [1063, 0]
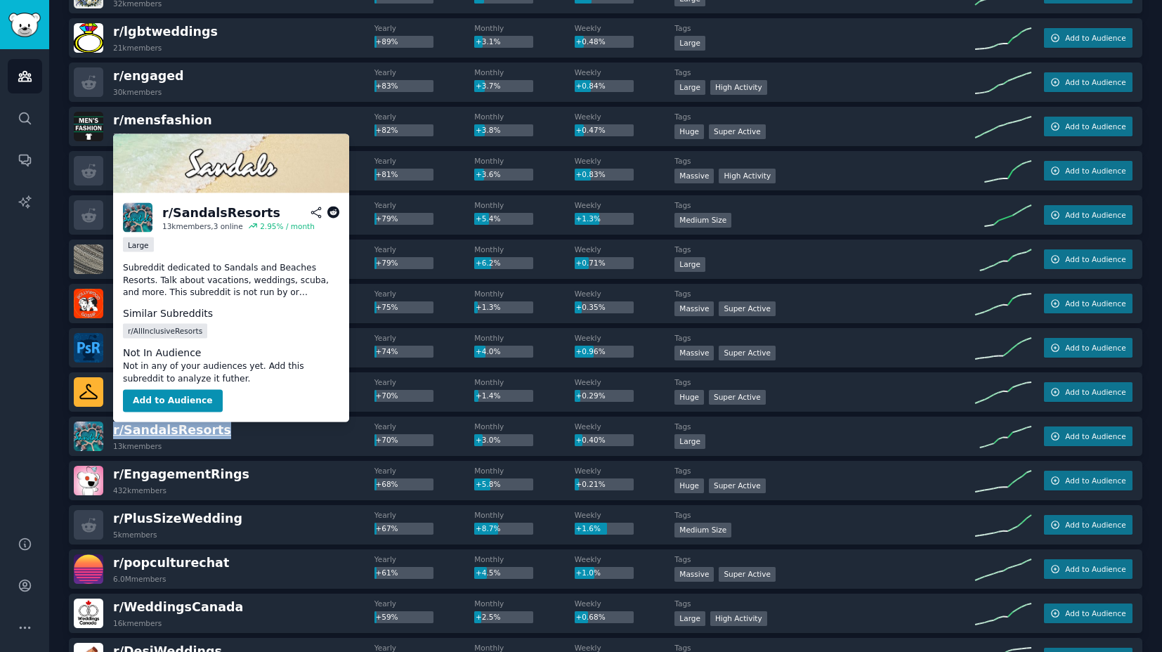
drag, startPoint x: 228, startPoint y: 435, endPoint x: 114, endPoint y: 435, distance: 113.8
click at [114, 435] on div "r/ SandalsResorts 13k members" at bounding box center [224, 437] width 301 height 30
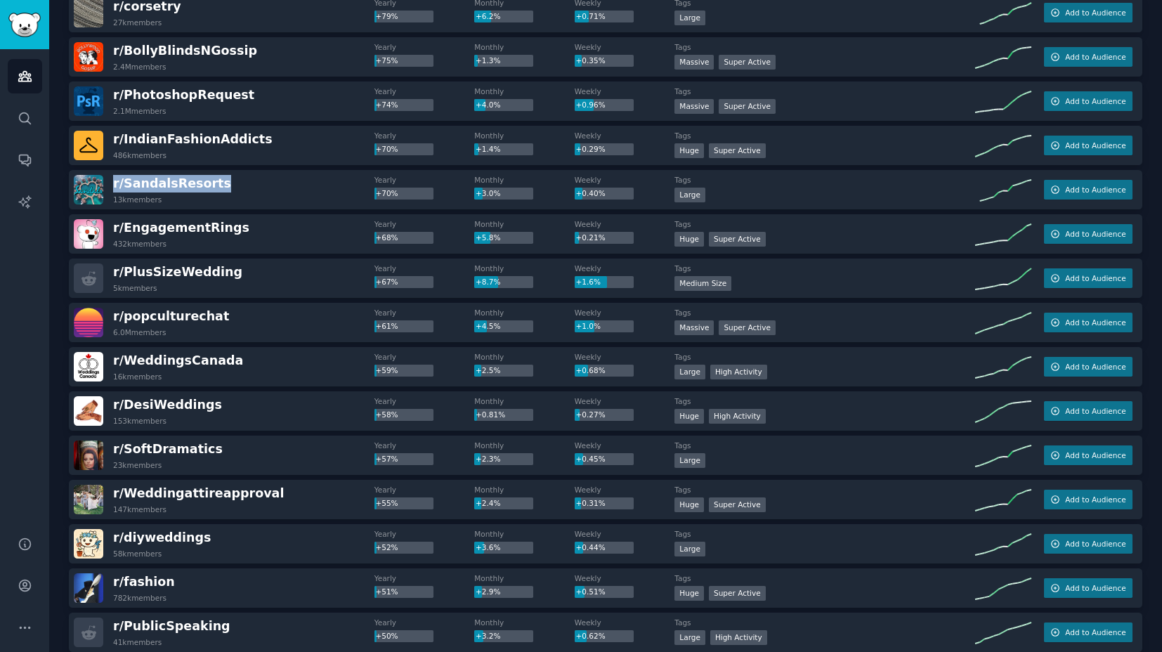
scroll to position [1325, 0]
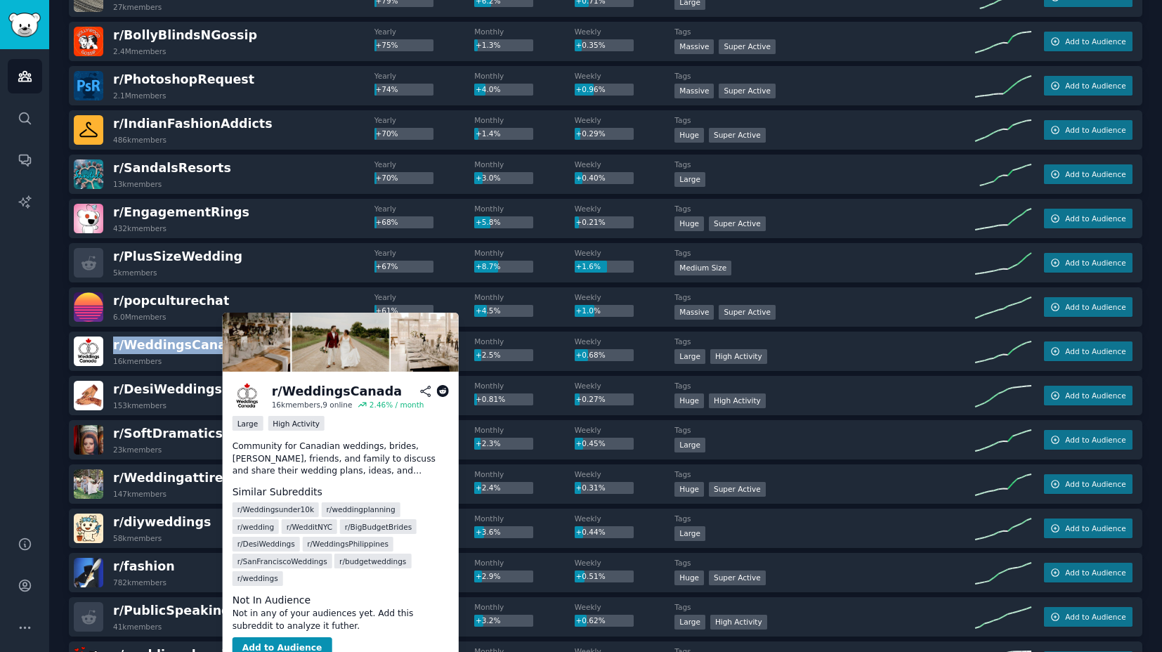
drag, startPoint x: 229, startPoint y: 349, endPoint x: 112, endPoint y: 350, distance: 117.3
click at [112, 350] on div "r/ WeddingsCanada 16k members" at bounding box center [224, 352] width 301 height 30
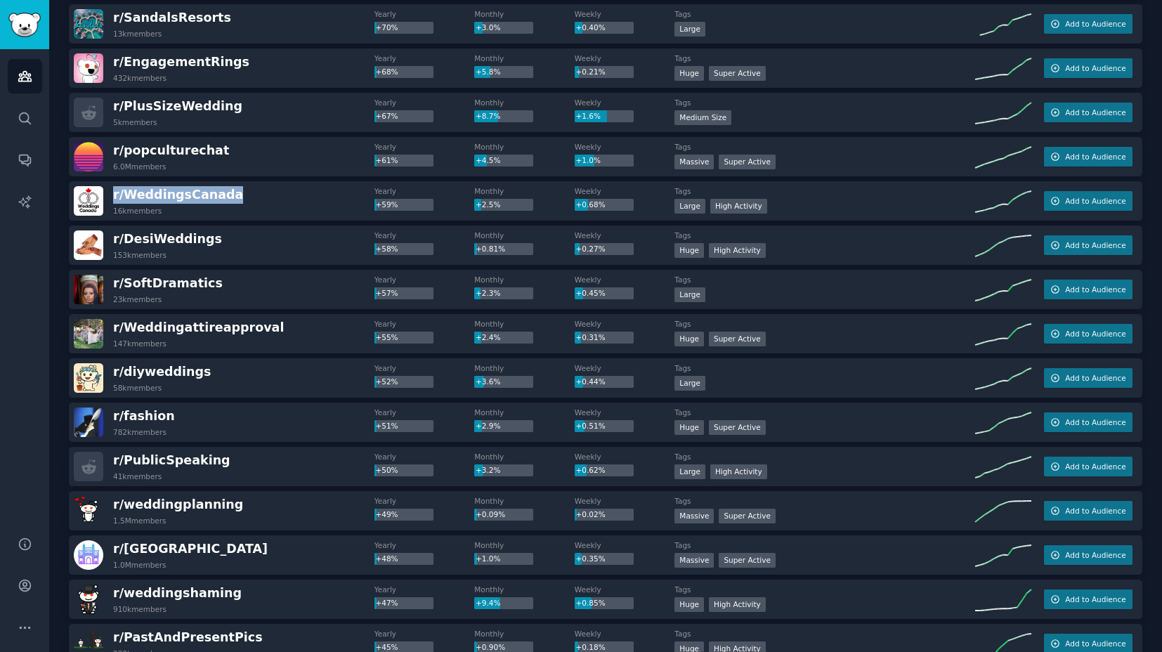
scroll to position [1487, 0]
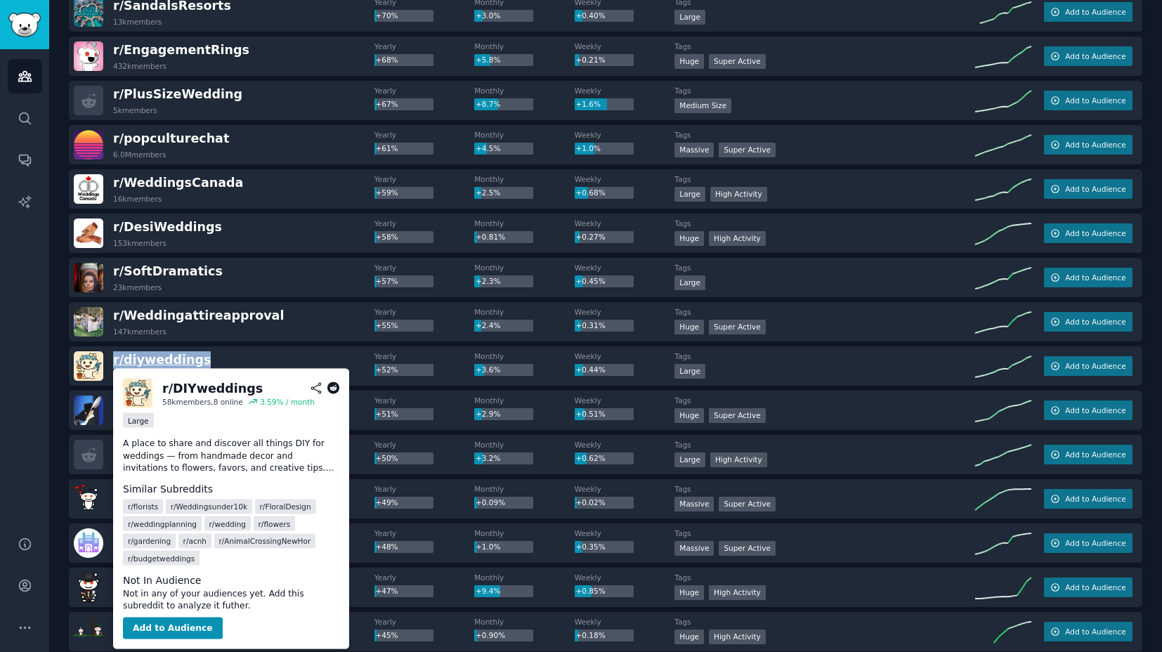
drag, startPoint x: 211, startPoint y: 363, endPoint x: 113, endPoint y: 363, distance: 97.7
click at [113, 363] on div "r/ diyweddings 58k members" at bounding box center [224, 366] width 301 height 30
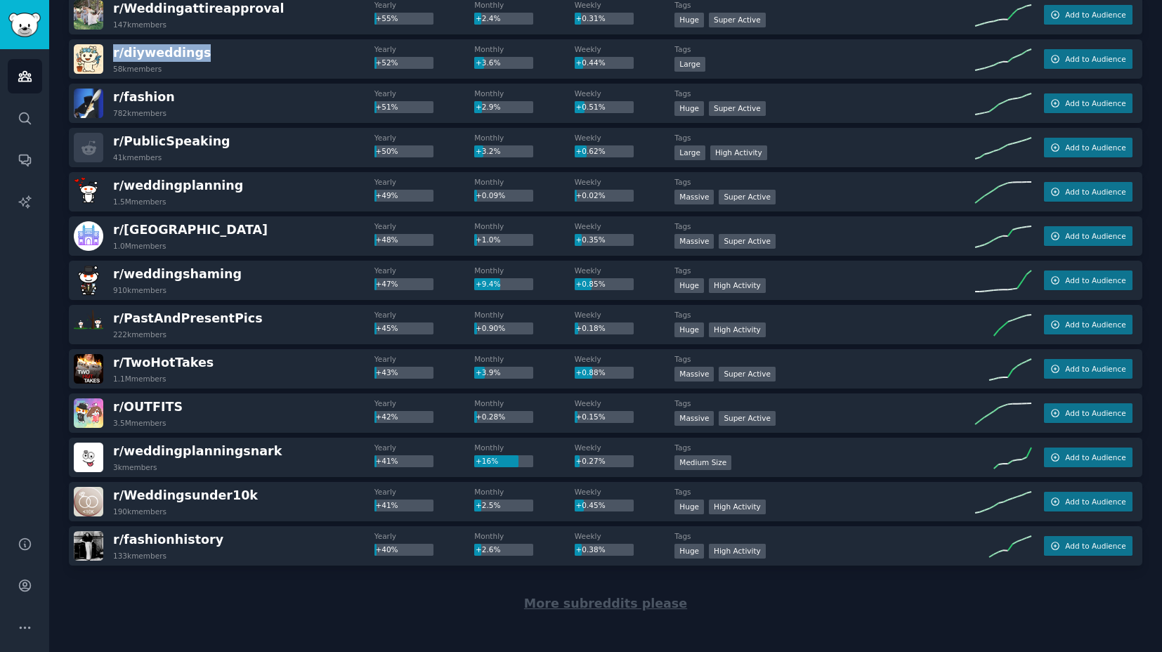
scroll to position [1803, 0]
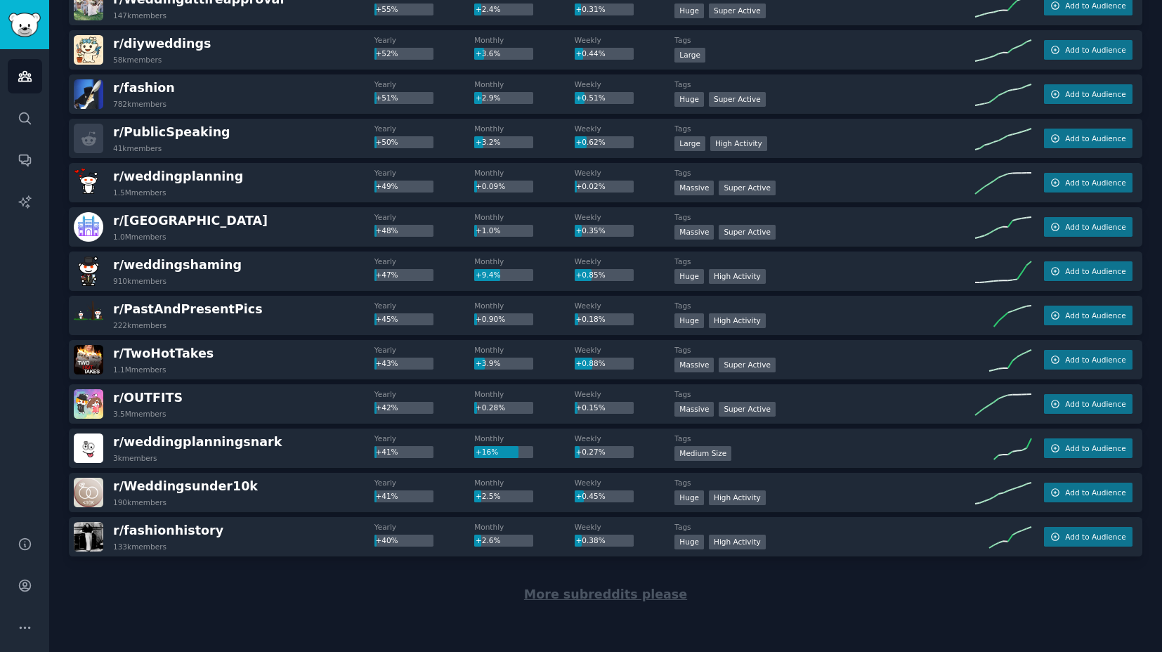
click at [608, 598] on span "More subreddits please" at bounding box center [605, 594] width 163 height 14
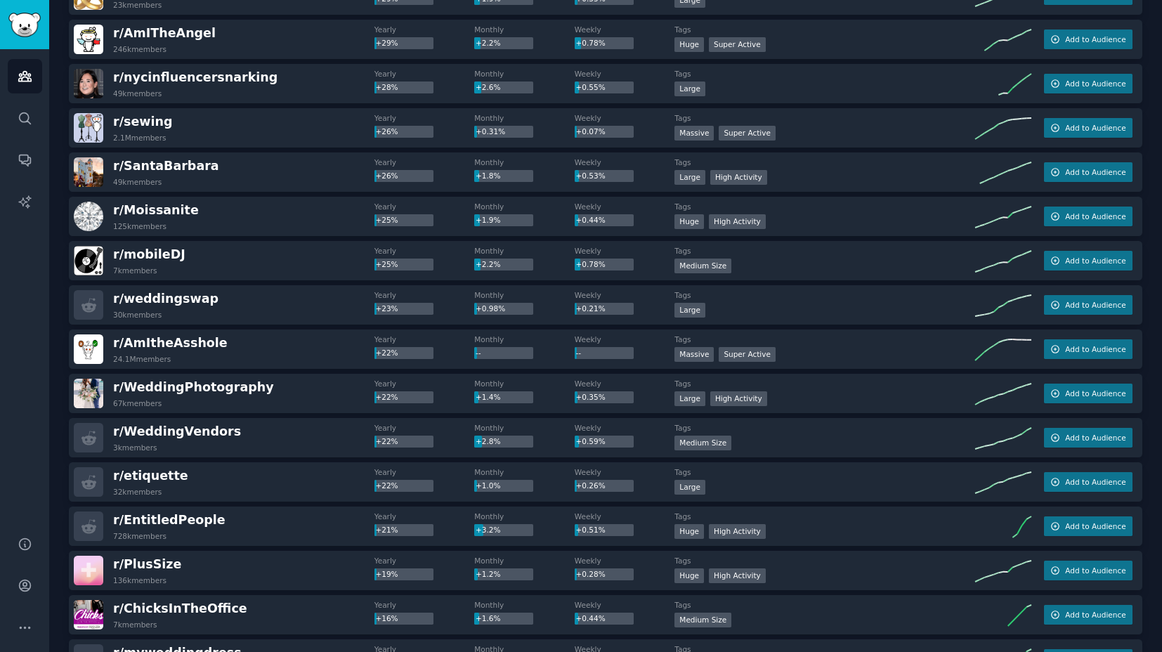
scroll to position [2705, 0]
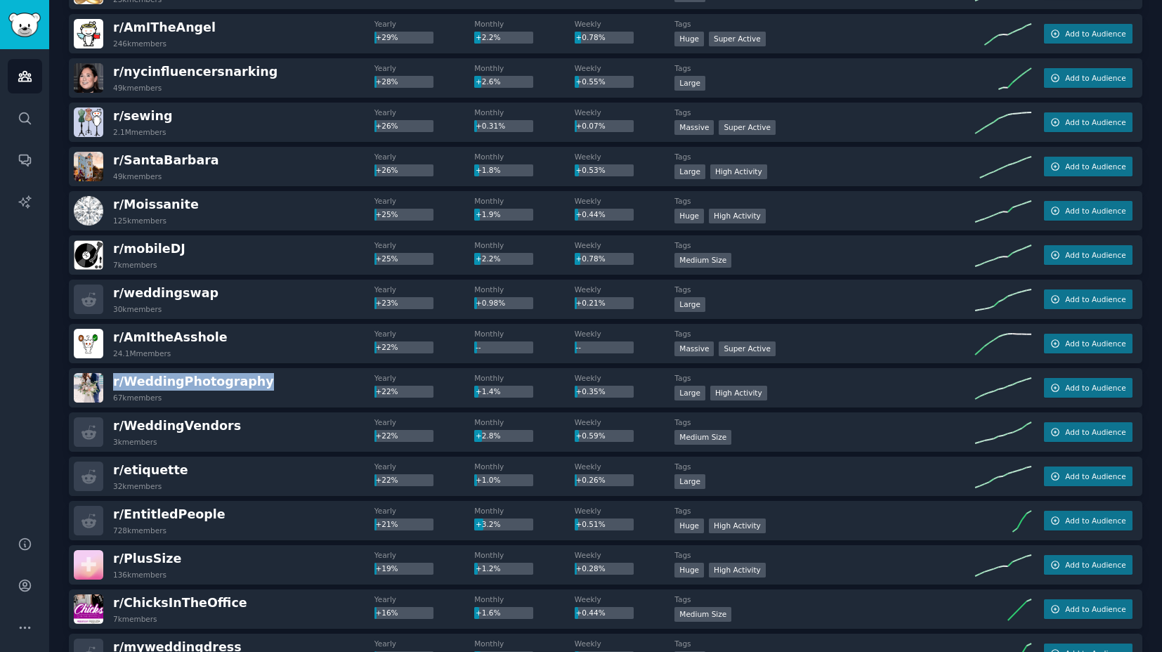
drag, startPoint x: 259, startPoint y: 382, endPoint x: 110, endPoint y: 384, distance: 149.0
click at [110, 384] on div "r/ WeddingPhotography 67k members" at bounding box center [224, 388] width 301 height 30
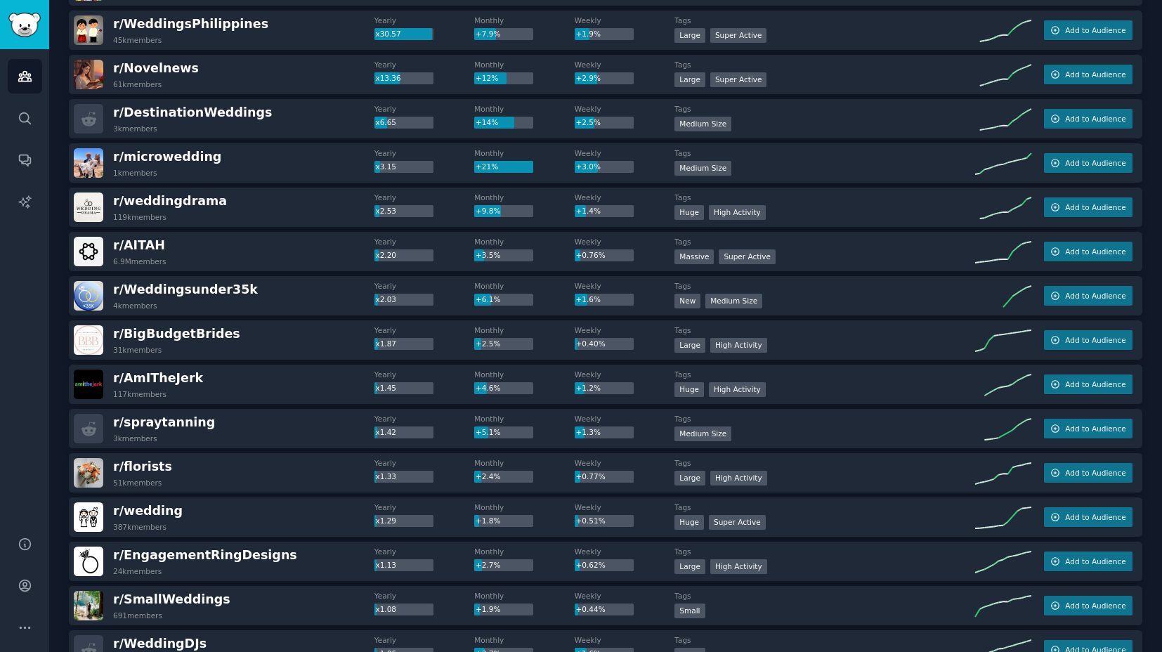
scroll to position [0, 0]
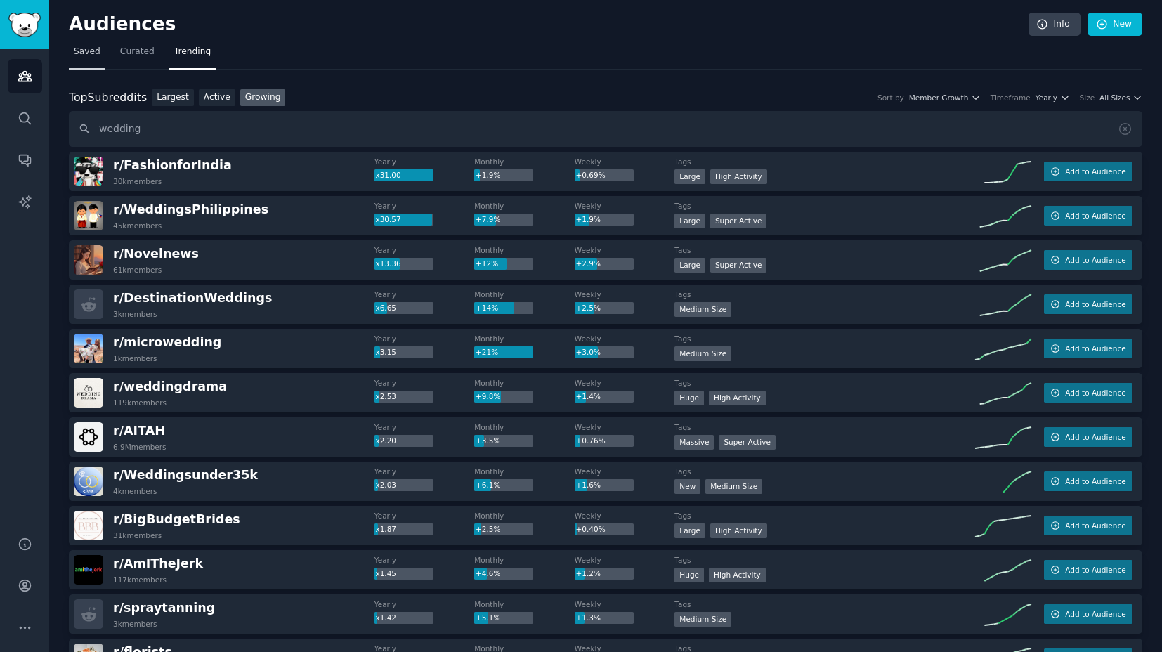
click at [89, 51] on span "Saved" at bounding box center [87, 52] width 27 height 13
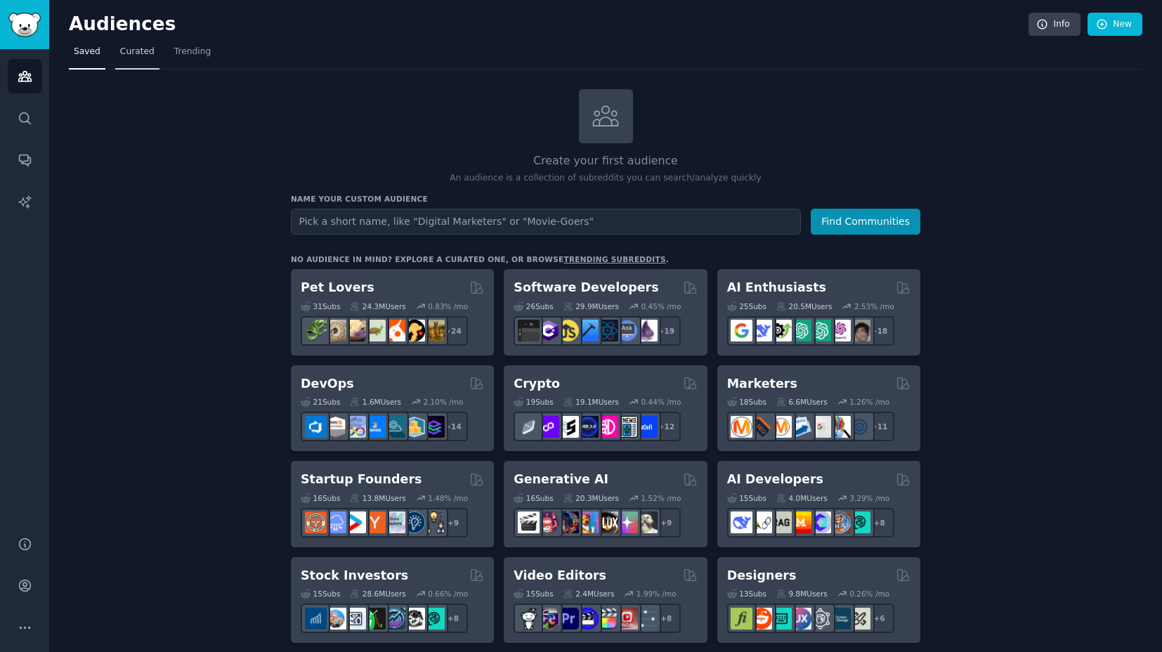
click at [131, 44] on link "Curated" at bounding box center [137, 55] width 44 height 29
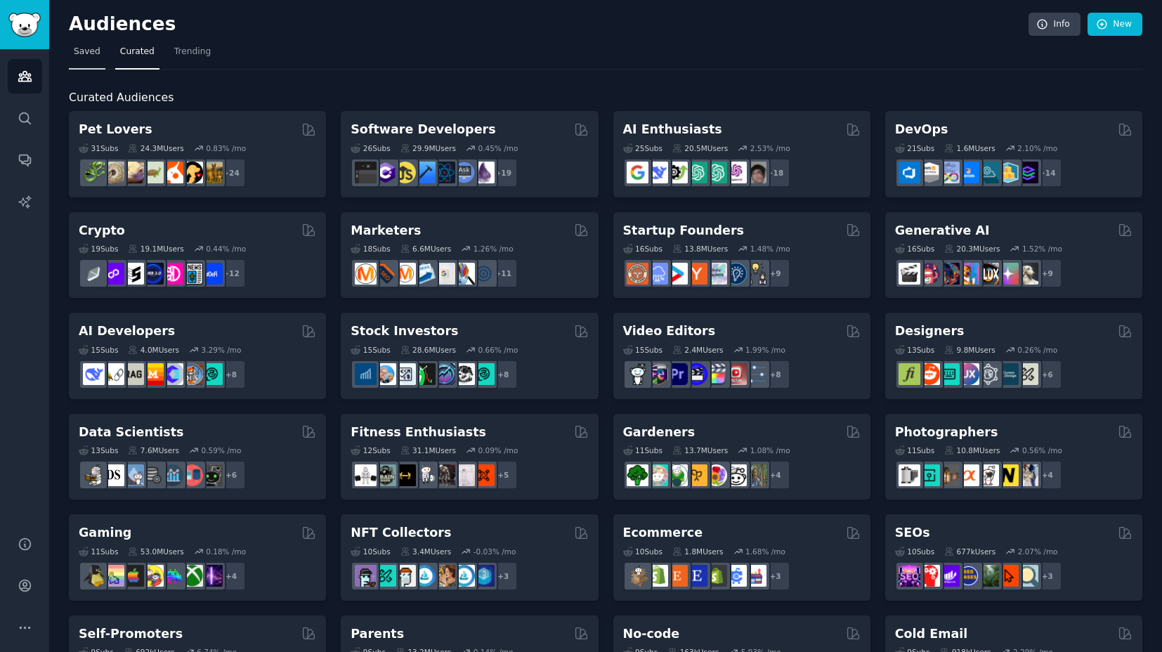
click at [93, 57] on span "Saved" at bounding box center [87, 52] width 27 height 13
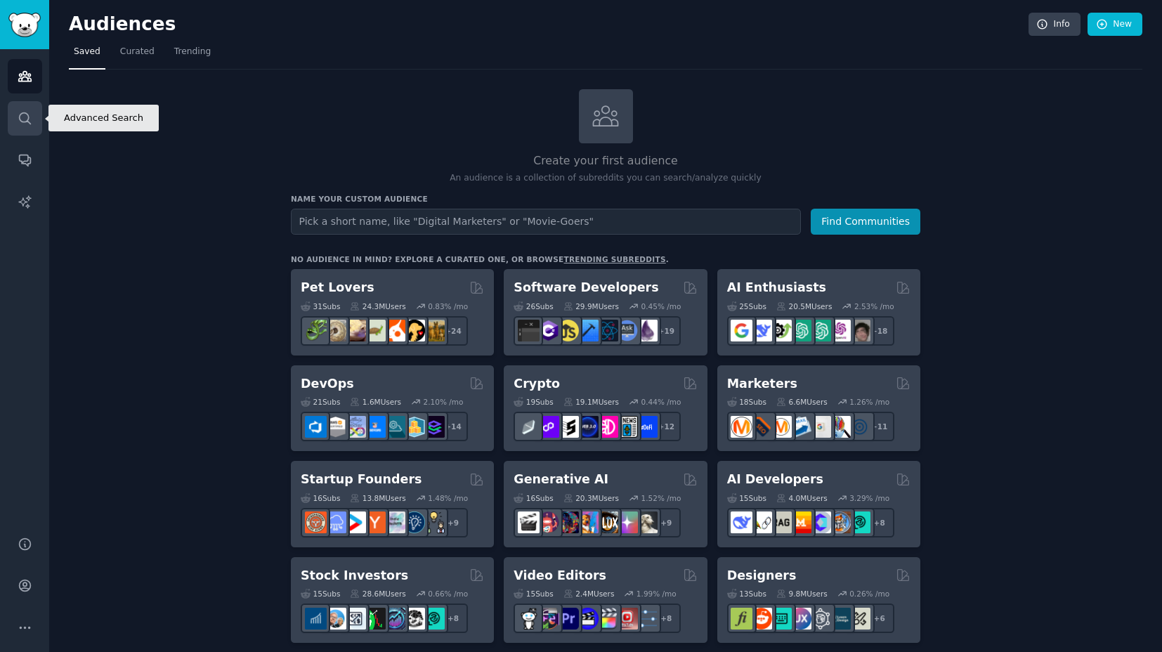
click at [28, 118] on icon "Sidebar" at bounding box center [24, 117] width 11 height 11
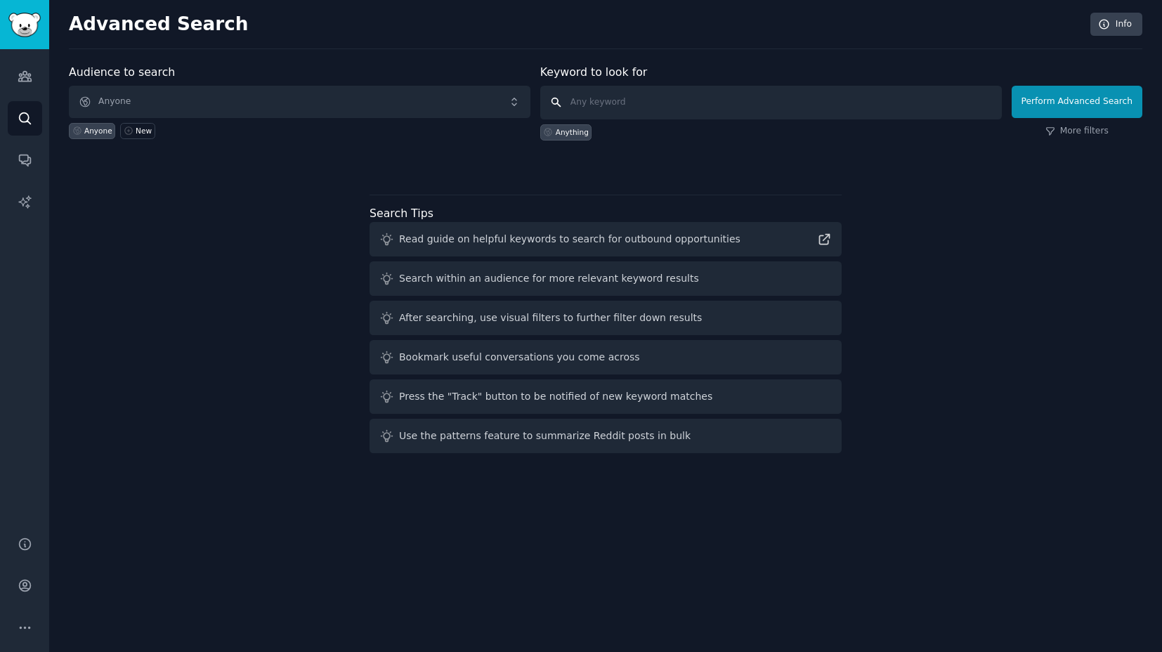
click at [639, 98] on input "text" at bounding box center [771, 103] width 462 height 34
paste input "r/BigBudgetBrides"
type input "r/BigBudgetBrides"
click button "Perform Advanced Search" at bounding box center [1077, 102] width 131 height 32
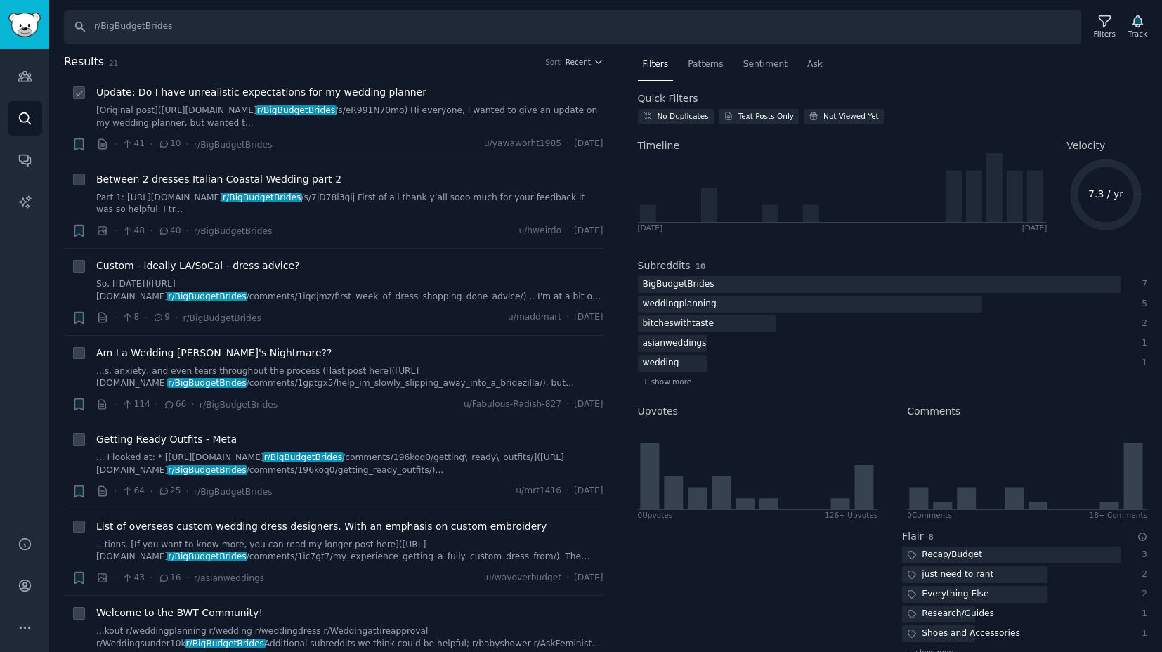
click at [292, 110] on span "r/BigBudgetBrides" at bounding box center [296, 110] width 81 height 10
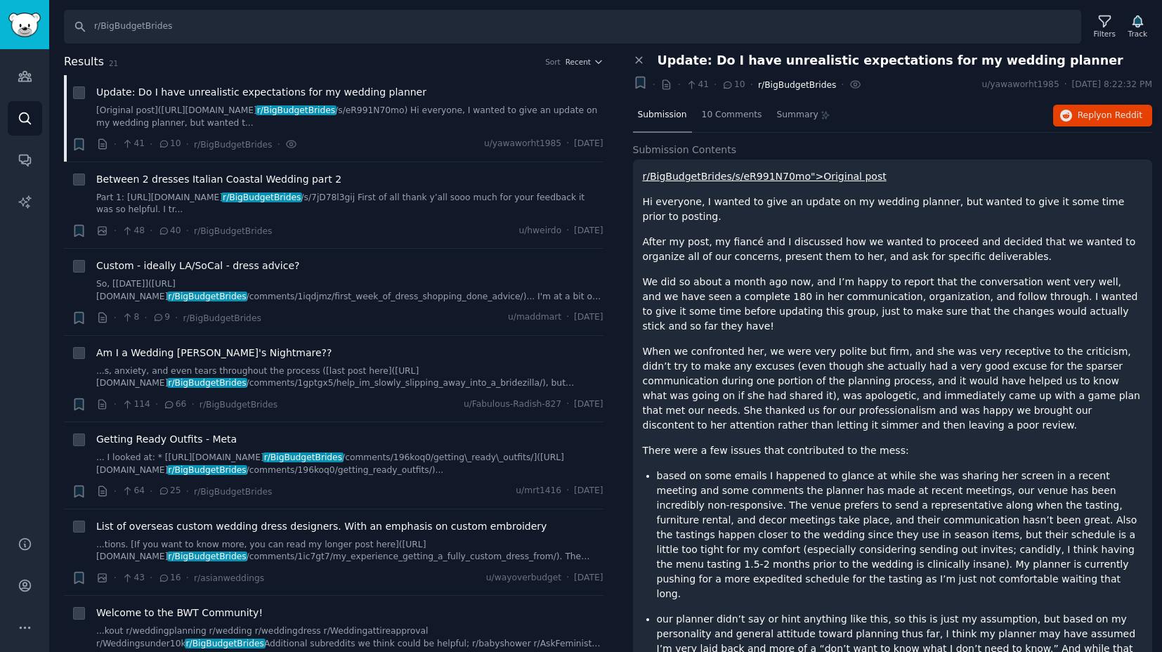
click at [793, 86] on span "r/BigBudgetBrides" at bounding box center [797, 85] width 78 height 10
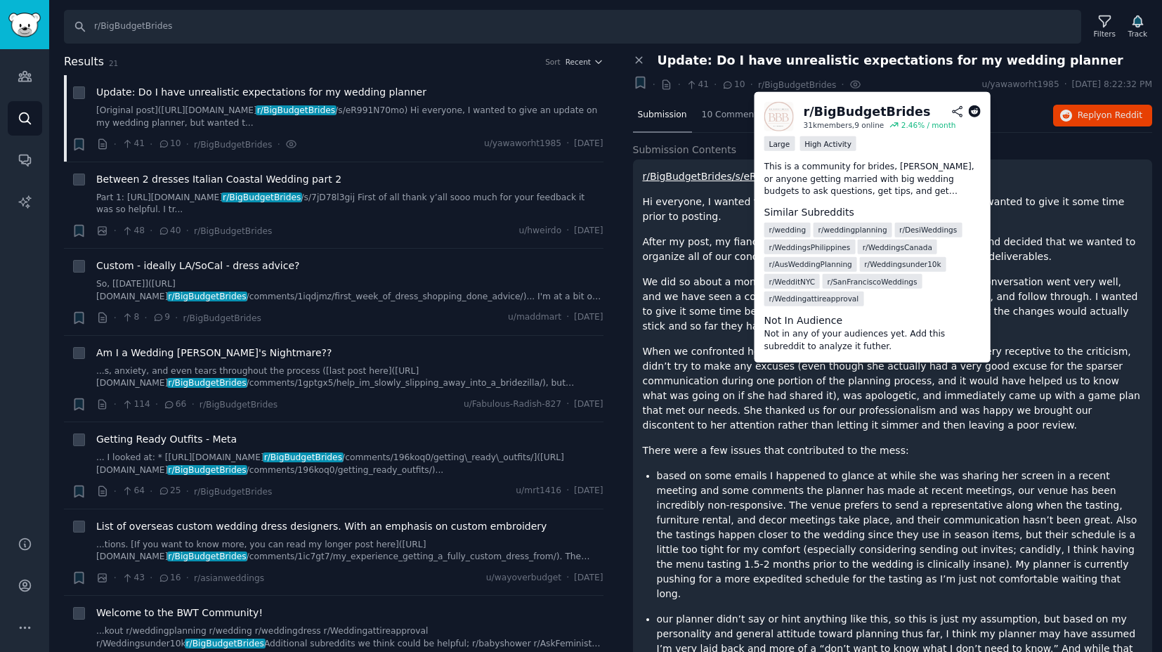
click at [775, 115] on img at bounding box center [779, 117] width 30 height 30
click at [844, 107] on div "r/ BigBudgetBrides" at bounding box center [867, 112] width 127 height 18
click at [778, 110] on img at bounding box center [779, 117] width 30 height 30
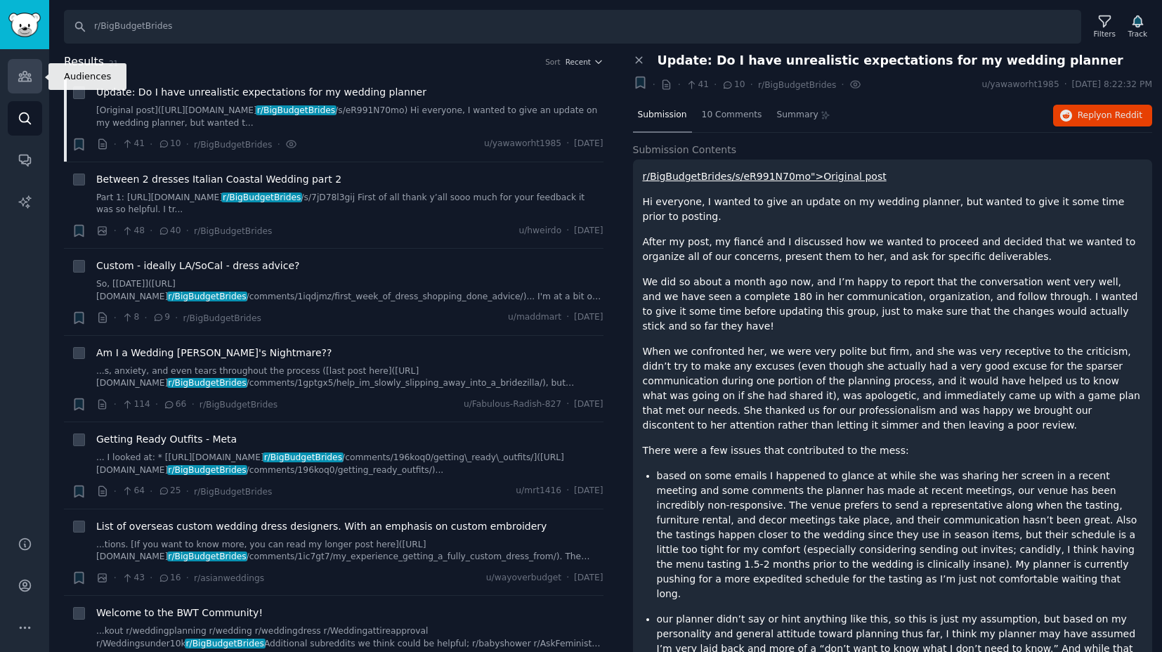
click at [26, 76] on icon "Sidebar" at bounding box center [25, 76] width 15 height 15
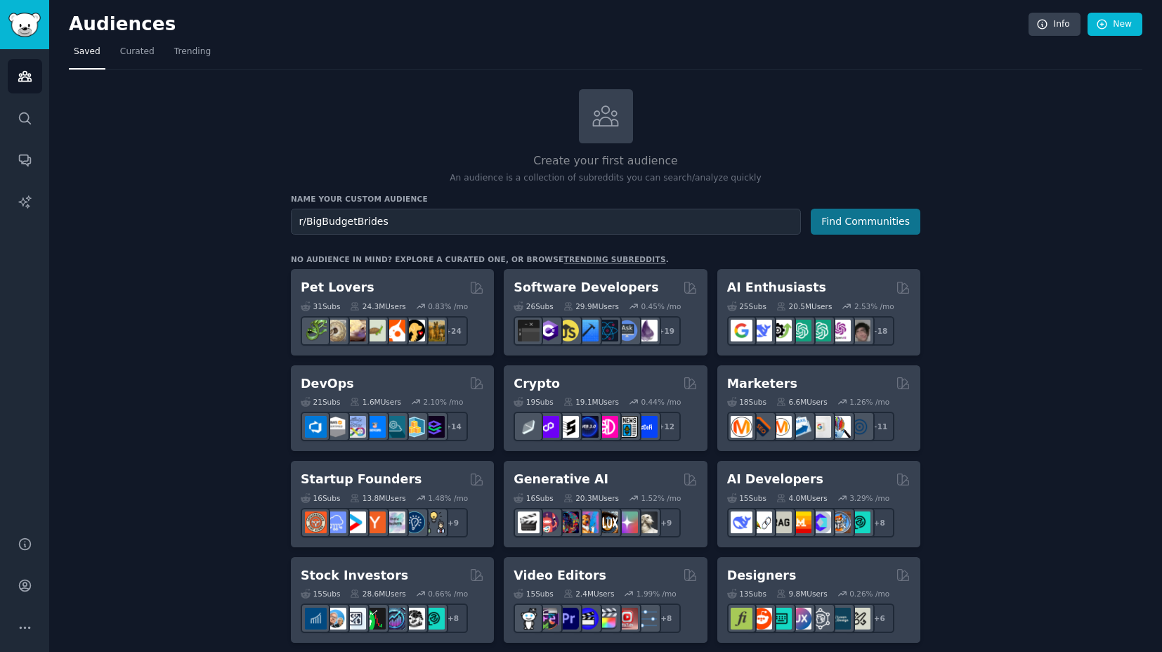
type input "r/BigBudgetBrides"
click at [879, 223] on button "Find Communities" at bounding box center [866, 222] width 110 height 26
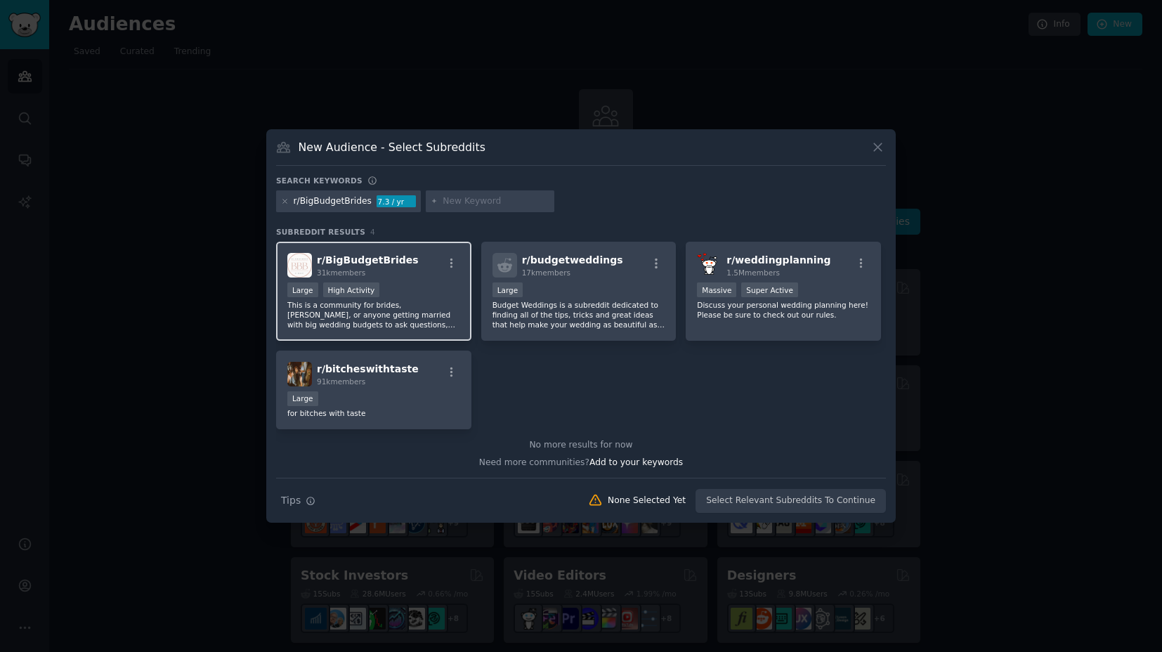
click at [358, 261] on span "r/ BigBudgetBrides" at bounding box center [368, 259] width 102 height 11
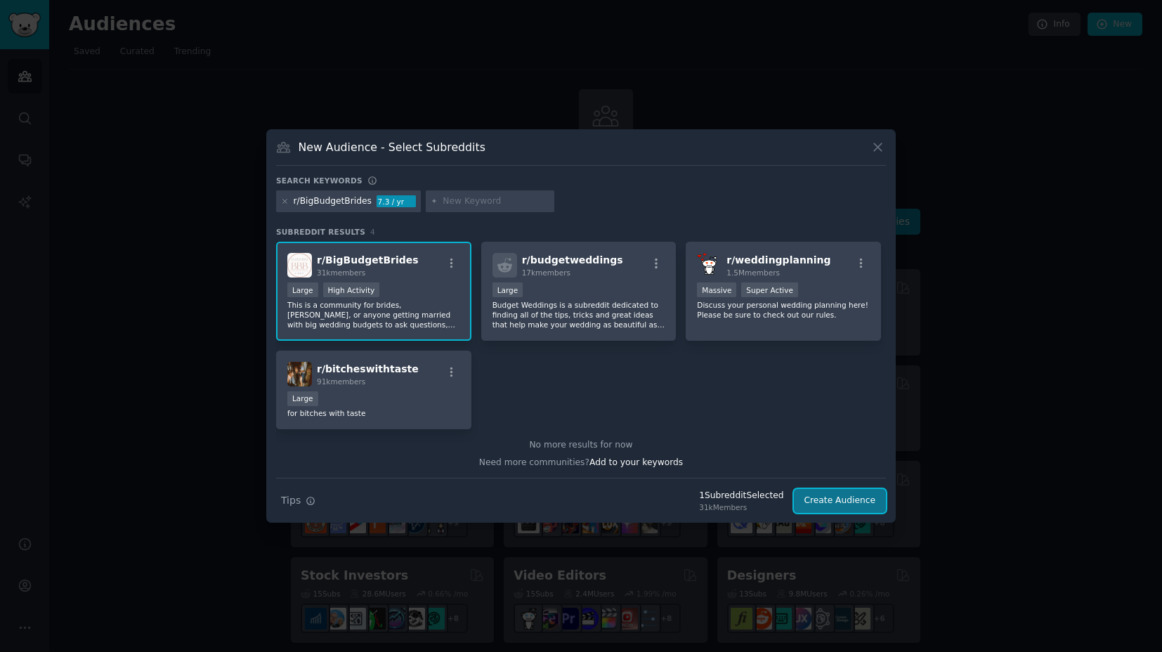
click at [844, 504] on button "Create Audience" at bounding box center [840, 501] width 93 height 24
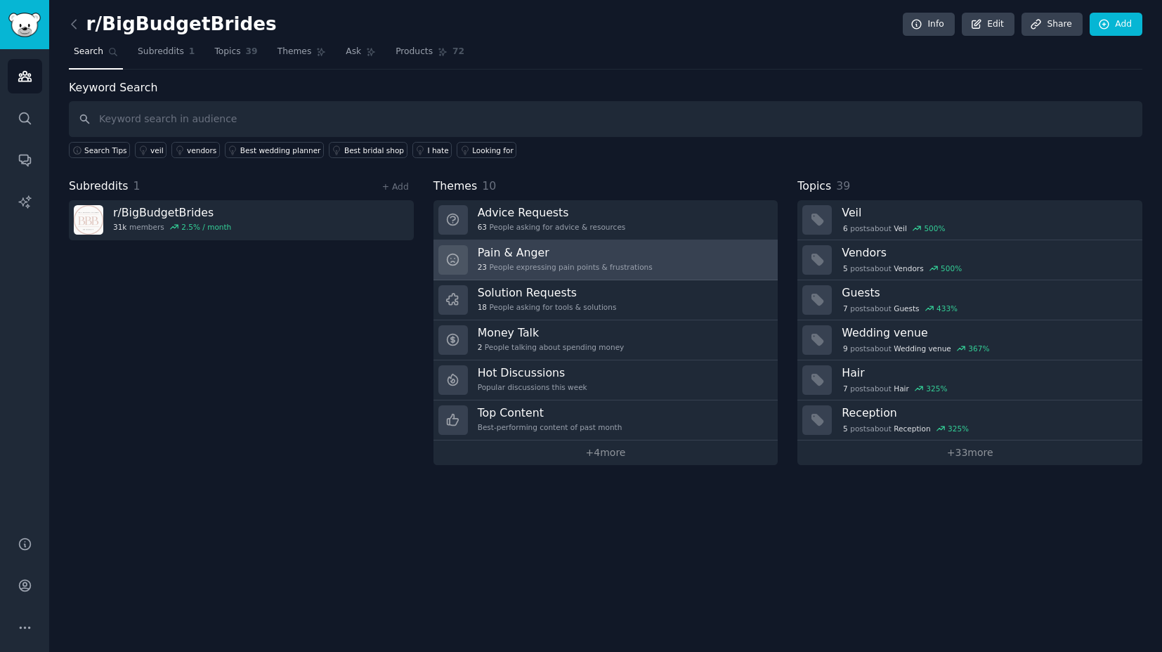
click at [593, 265] on div "23 People expressing pain points & frustrations" at bounding box center [565, 267] width 175 height 10
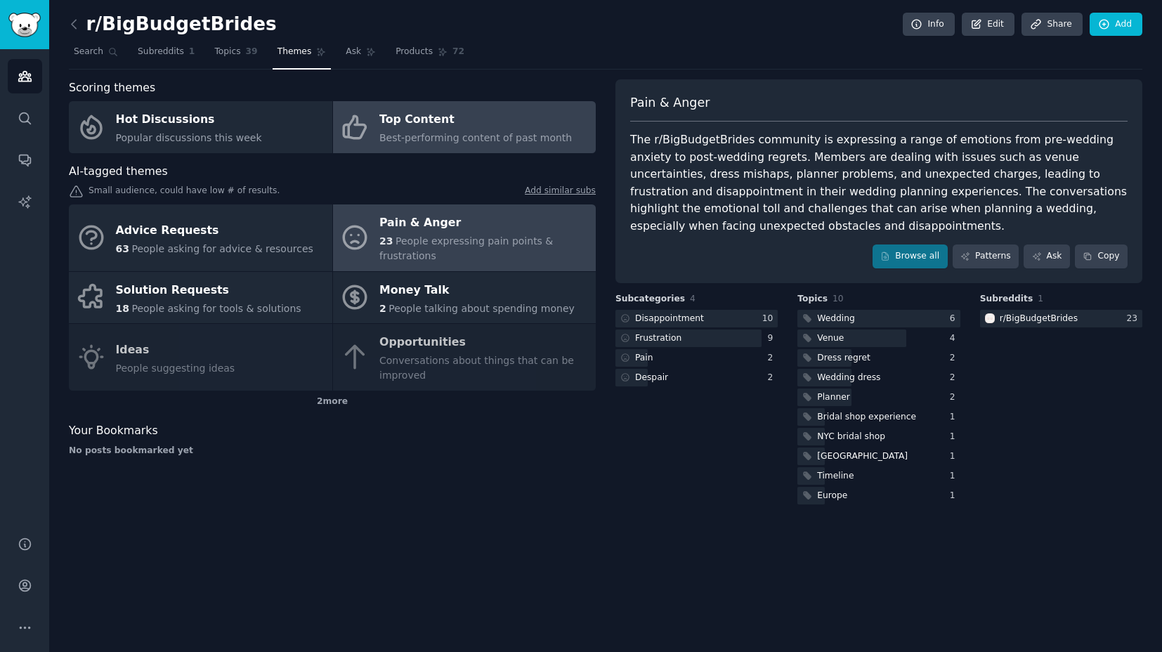
click at [458, 129] on div "Top Content" at bounding box center [475, 120] width 193 height 22
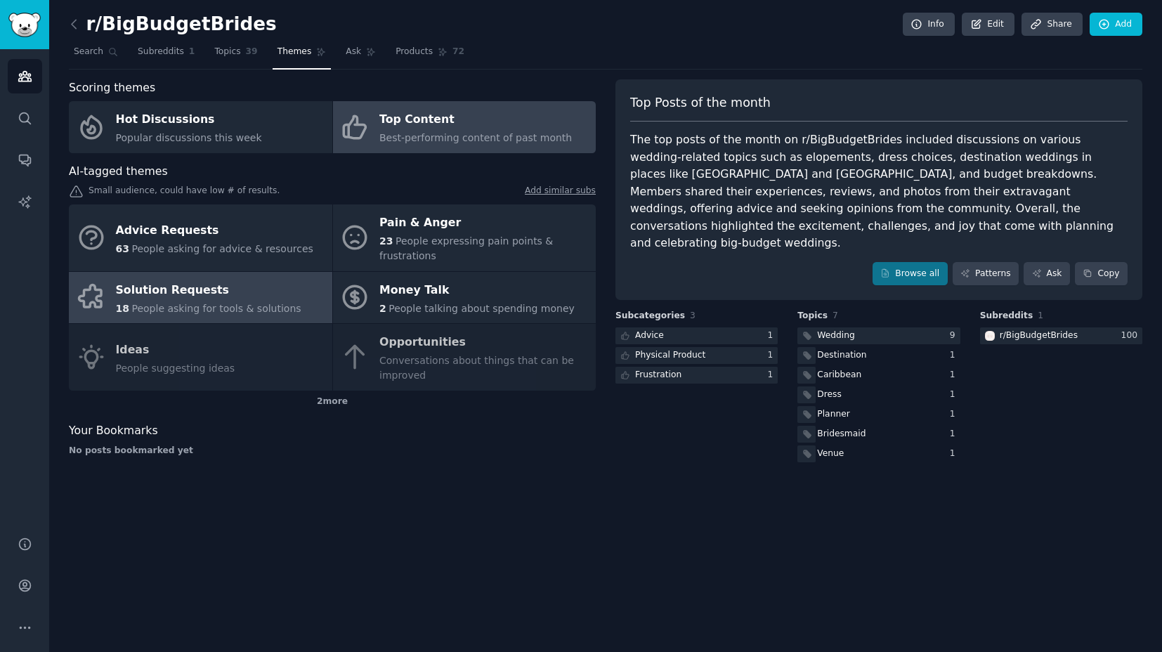
click at [214, 297] on div "Solution Requests" at bounding box center [208, 290] width 185 height 22
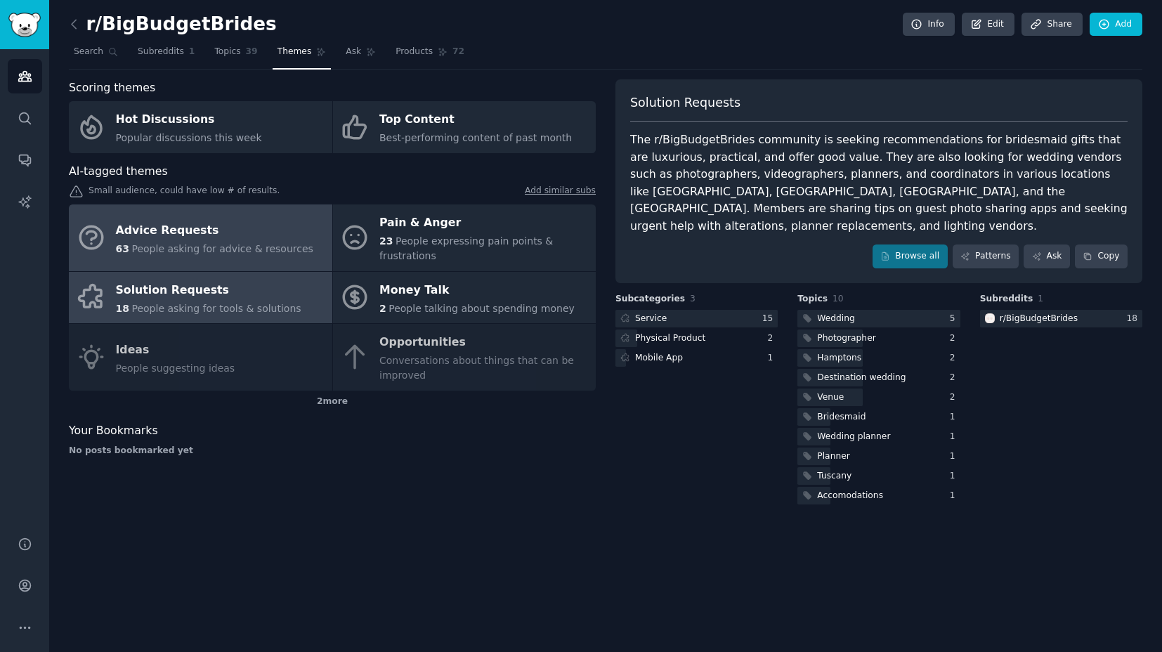
click at [220, 225] on div "Advice Requests" at bounding box center [214, 230] width 197 height 22
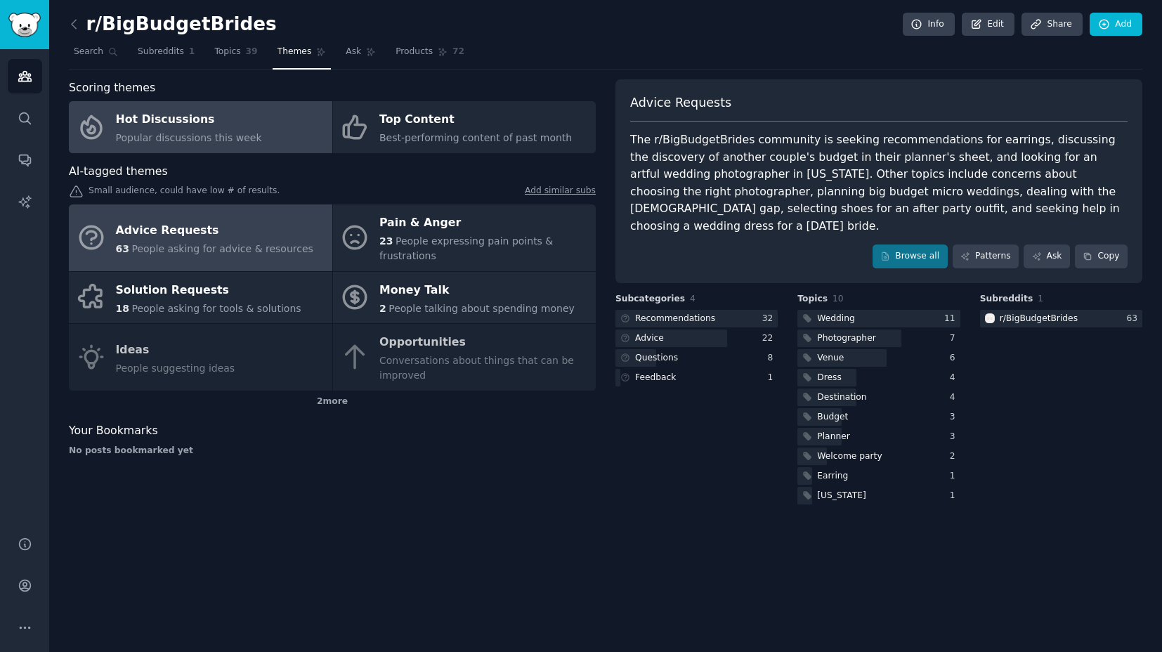
click at [207, 126] on div "Hot Discussions" at bounding box center [189, 120] width 146 height 22
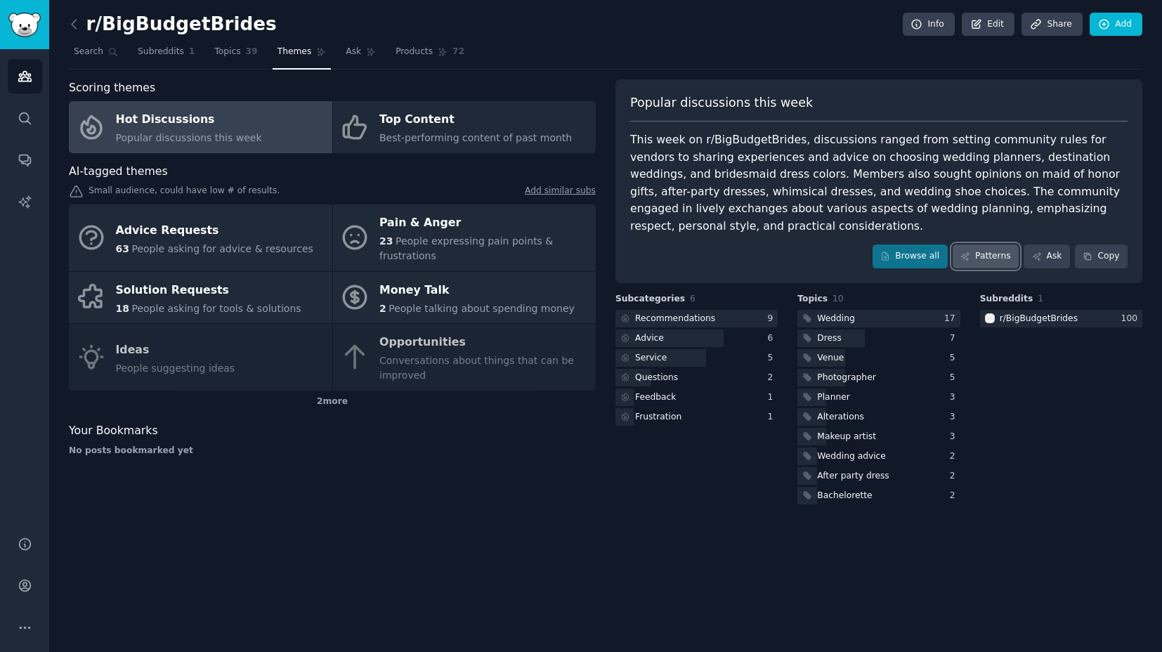
click at [989, 258] on link "Patterns" at bounding box center [986, 256] width 66 height 24
